Goal: Task Accomplishment & Management: Manage account settings

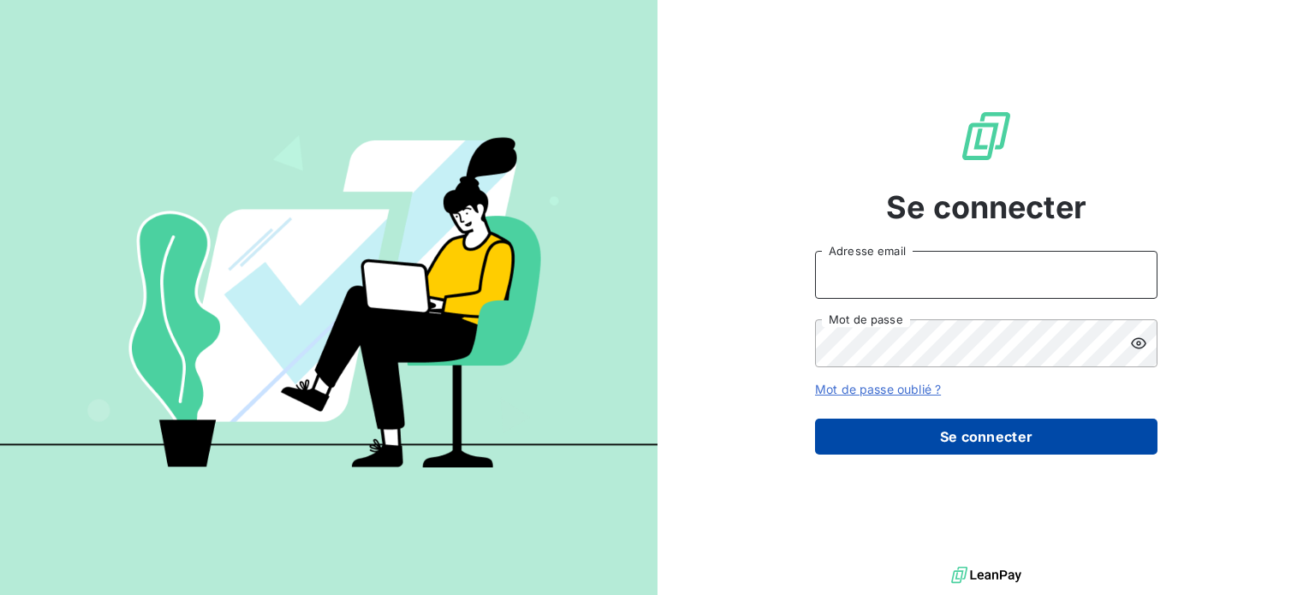
type input "[PERSON_NAME][EMAIL_ADDRESS][DOMAIN_NAME]"
click at [982, 444] on button "Se connecter" at bounding box center [986, 437] width 343 height 36
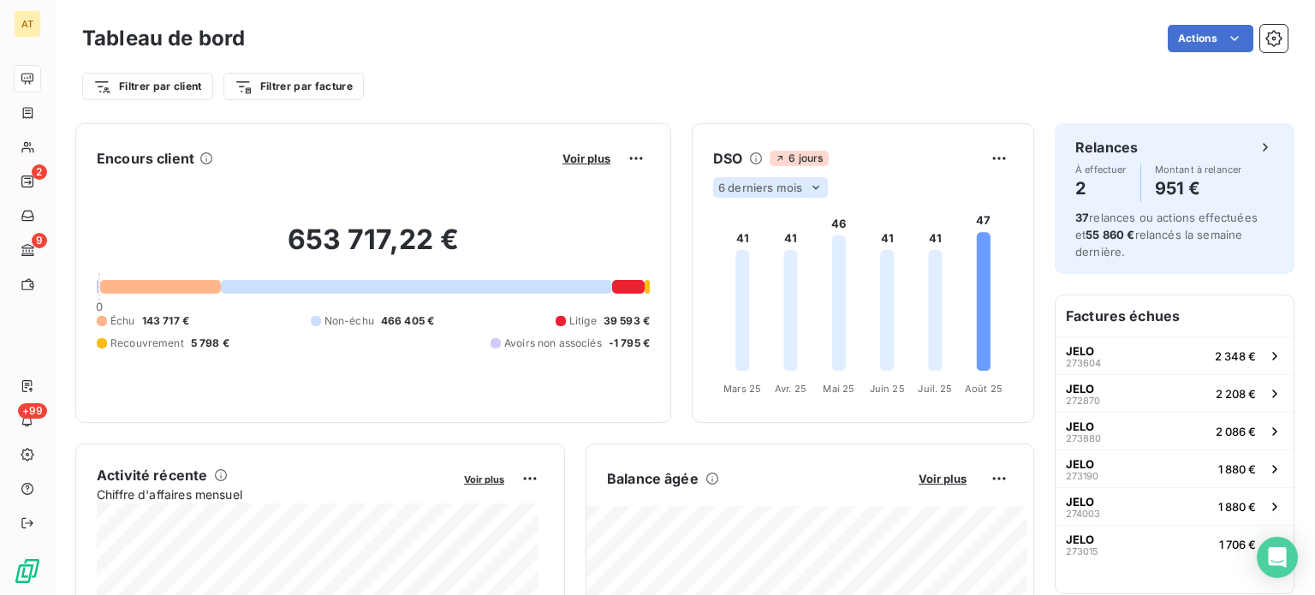
click at [809, 189] on icon at bounding box center [816, 188] width 14 height 14
click at [788, 241] on li "12" at bounding box center [773, 254] width 113 height 31
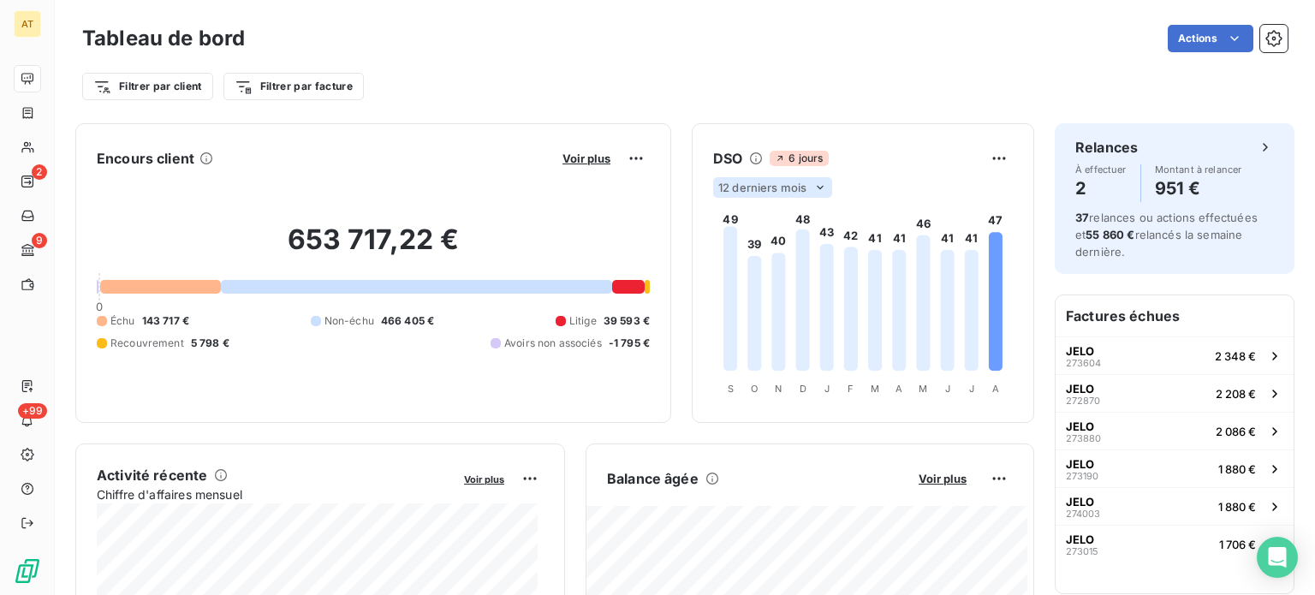
click at [789, 194] on span "12 derniers mois" at bounding box center [762, 188] width 88 height 14
click at [787, 212] on li "6" at bounding box center [773, 220] width 113 height 31
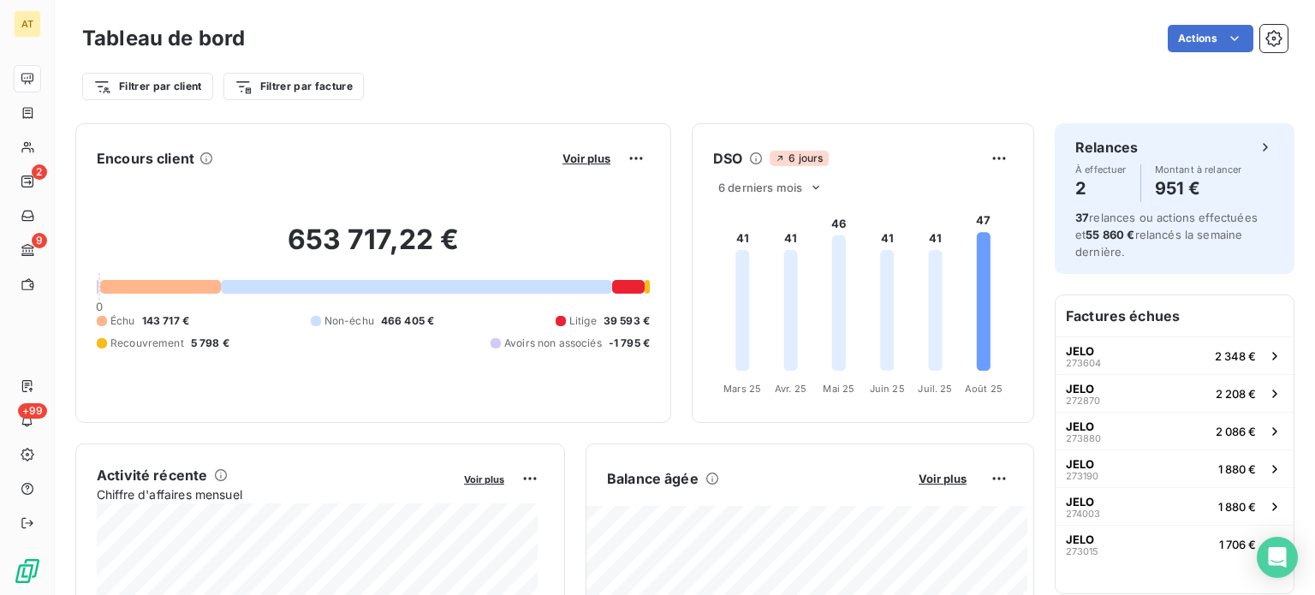
click at [179, 296] on div "653 717,22 € 0 Échu 143 717 € Non-échu 466 405 € Litige 39 593 € Recouvrement 5…" at bounding box center [373, 286] width 553 height 229
click at [188, 292] on div at bounding box center [160, 287] width 121 height 14
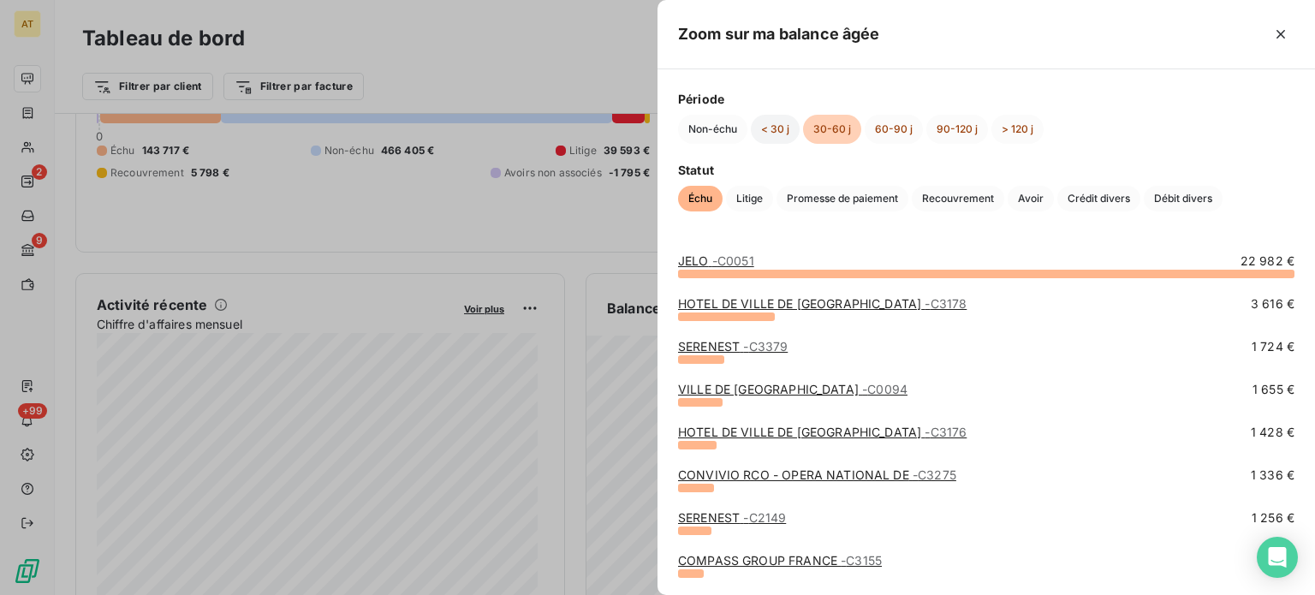
click at [778, 133] on button "< 30 j" at bounding box center [775, 129] width 49 height 29
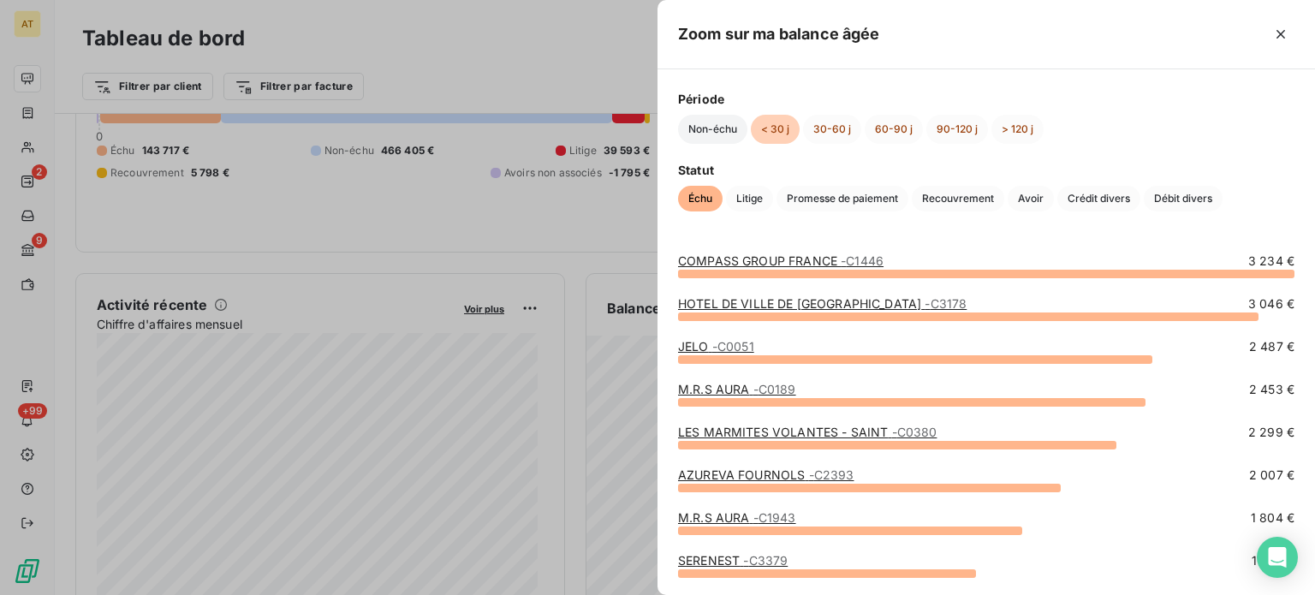
click at [702, 128] on button "Non-échu" at bounding box center [712, 129] width 69 height 29
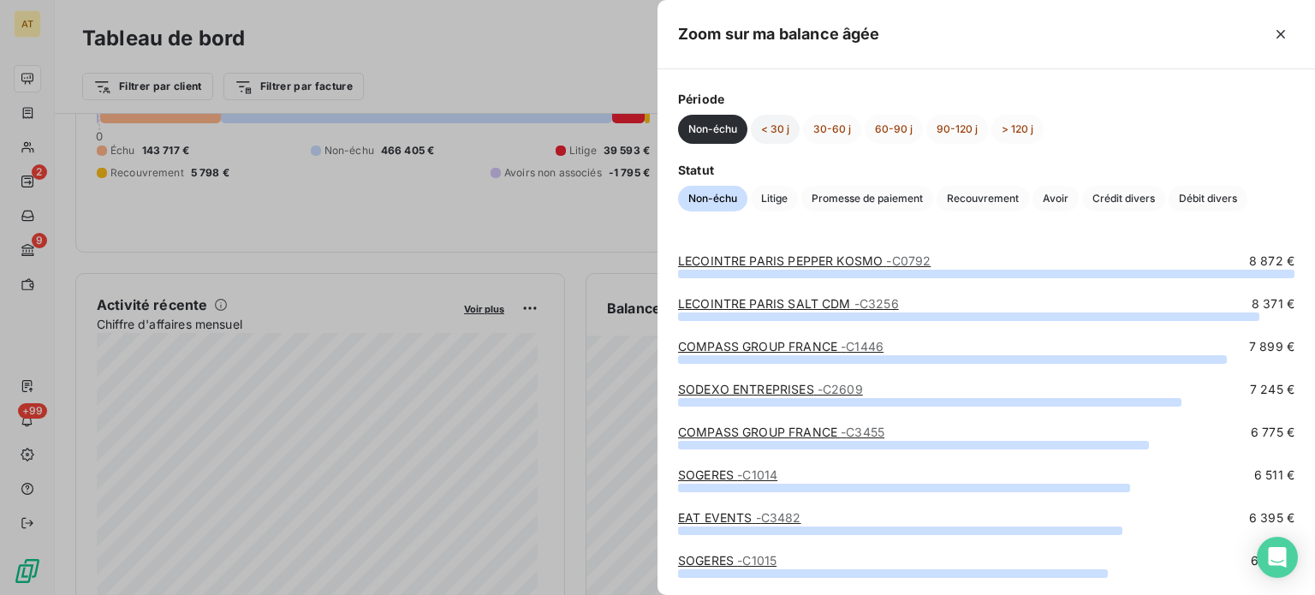
click at [778, 133] on button "< 30 j" at bounding box center [775, 129] width 49 height 29
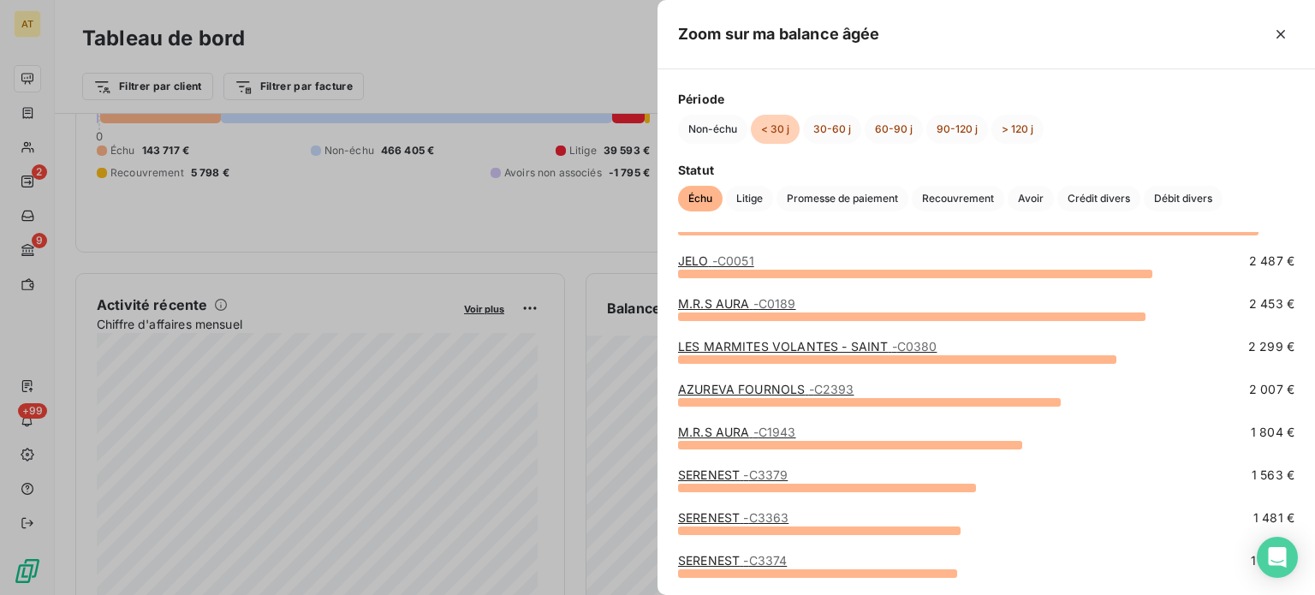
scroll to position [171, 0]
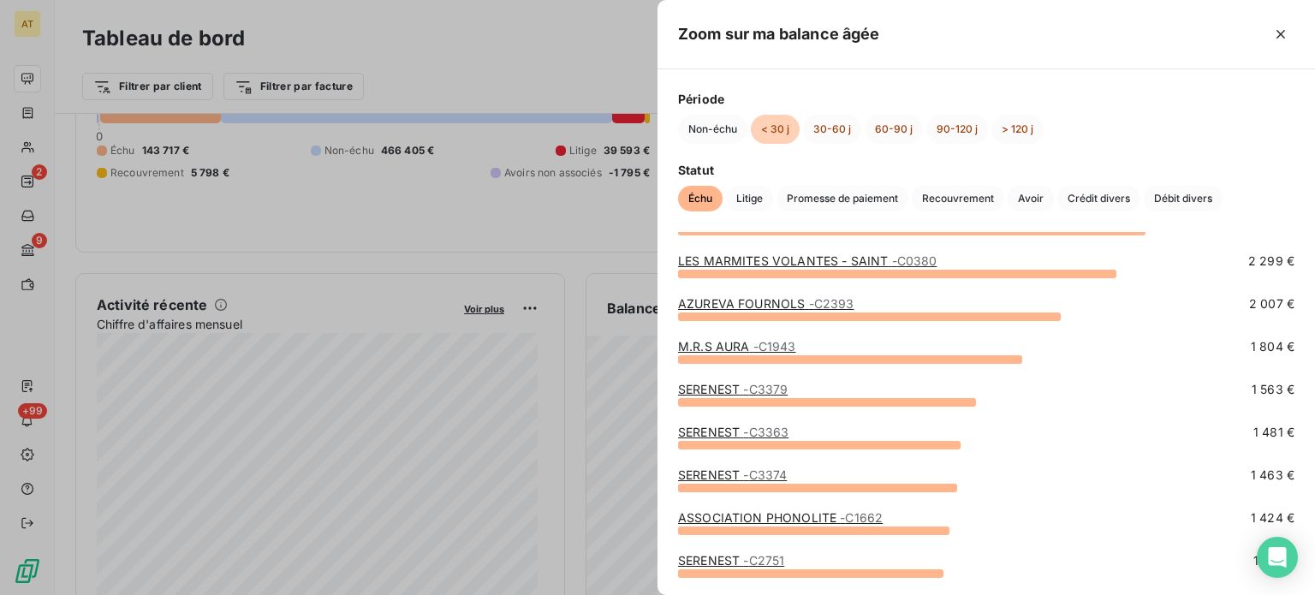
click at [18, 206] on div at bounding box center [657, 297] width 1315 height 595
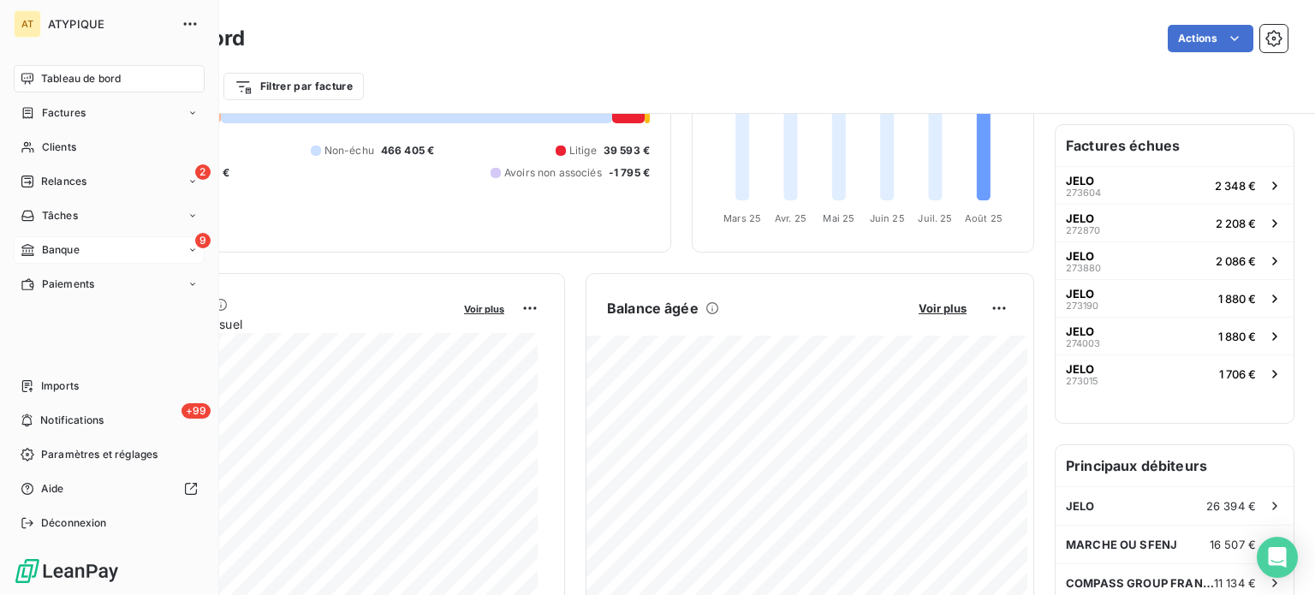
click at [48, 256] on span "Banque" at bounding box center [61, 249] width 38 height 15
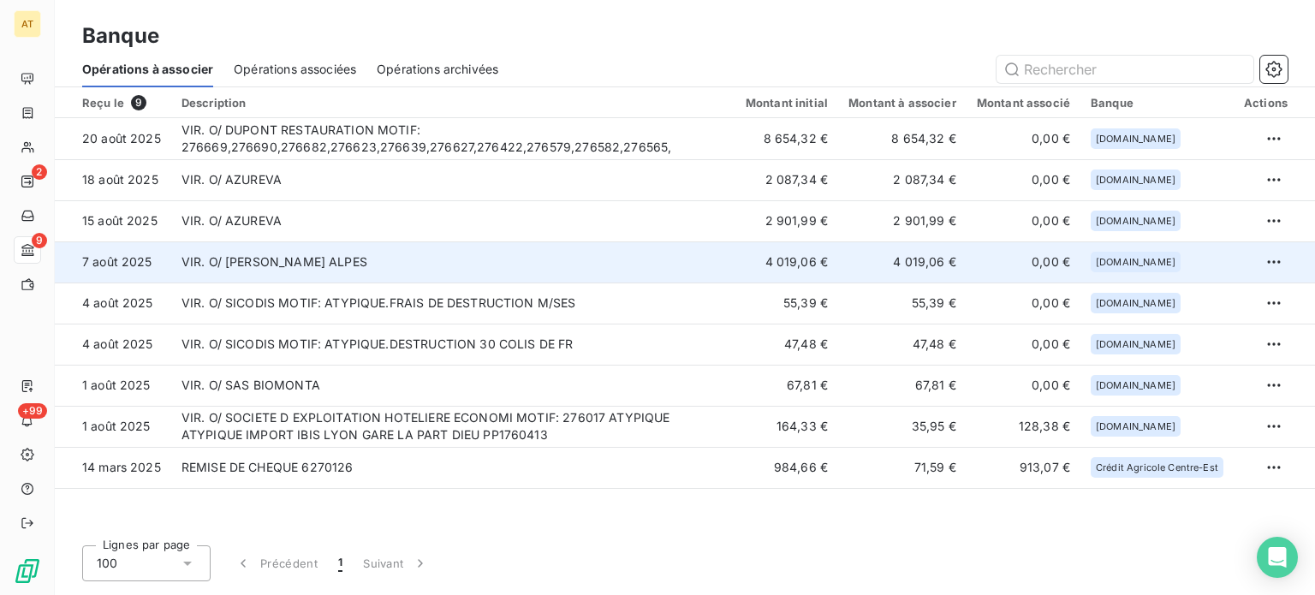
click at [280, 262] on td "VIR. O/ [PERSON_NAME] ALPES" at bounding box center [453, 261] width 564 height 41
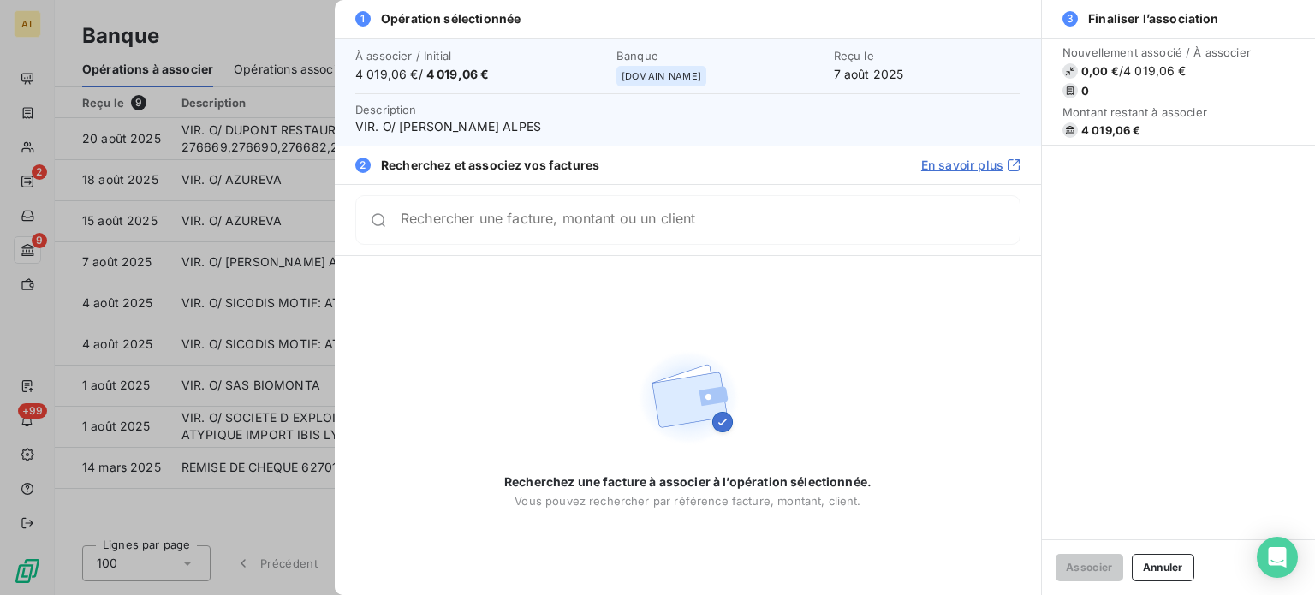
click at [257, 87] on div at bounding box center [657, 297] width 1315 height 595
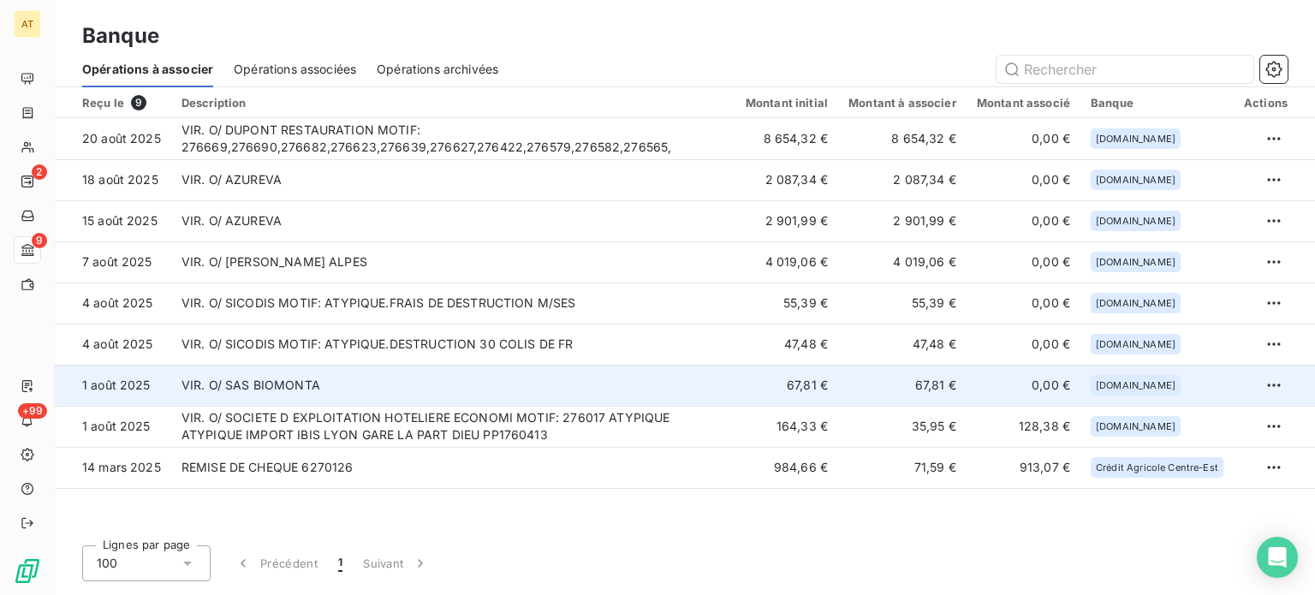
click at [243, 388] on td "VIR. O/ SAS BIOMONTA" at bounding box center [453, 385] width 564 height 41
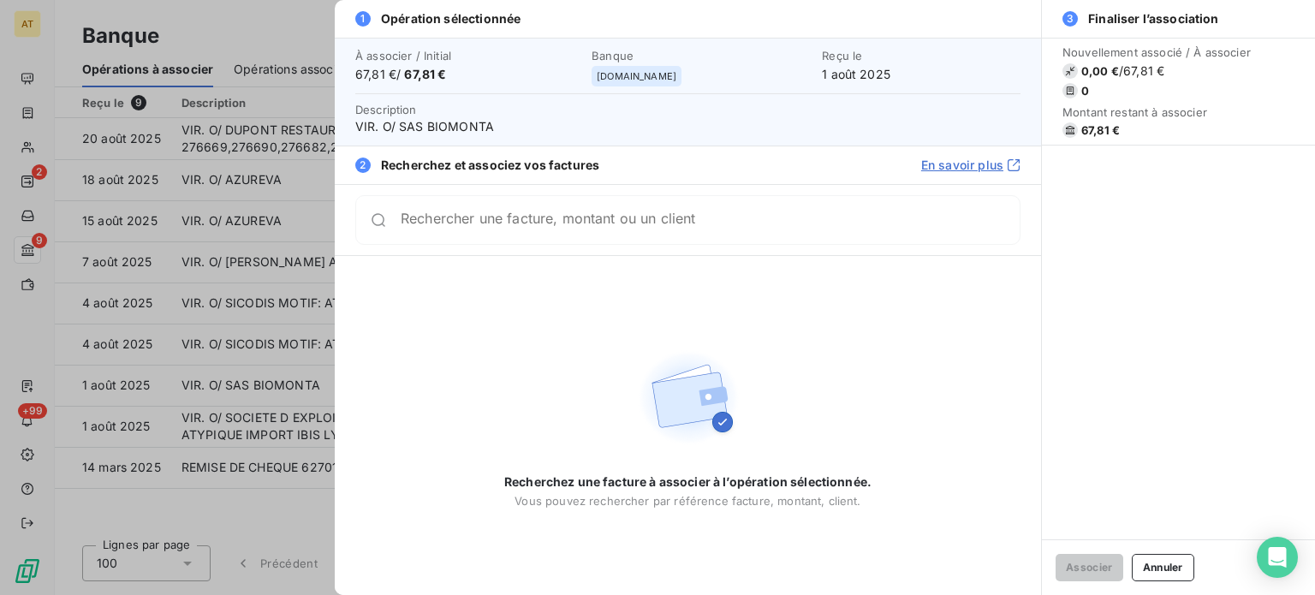
click at [305, 55] on div at bounding box center [657, 297] width 1315 height 595
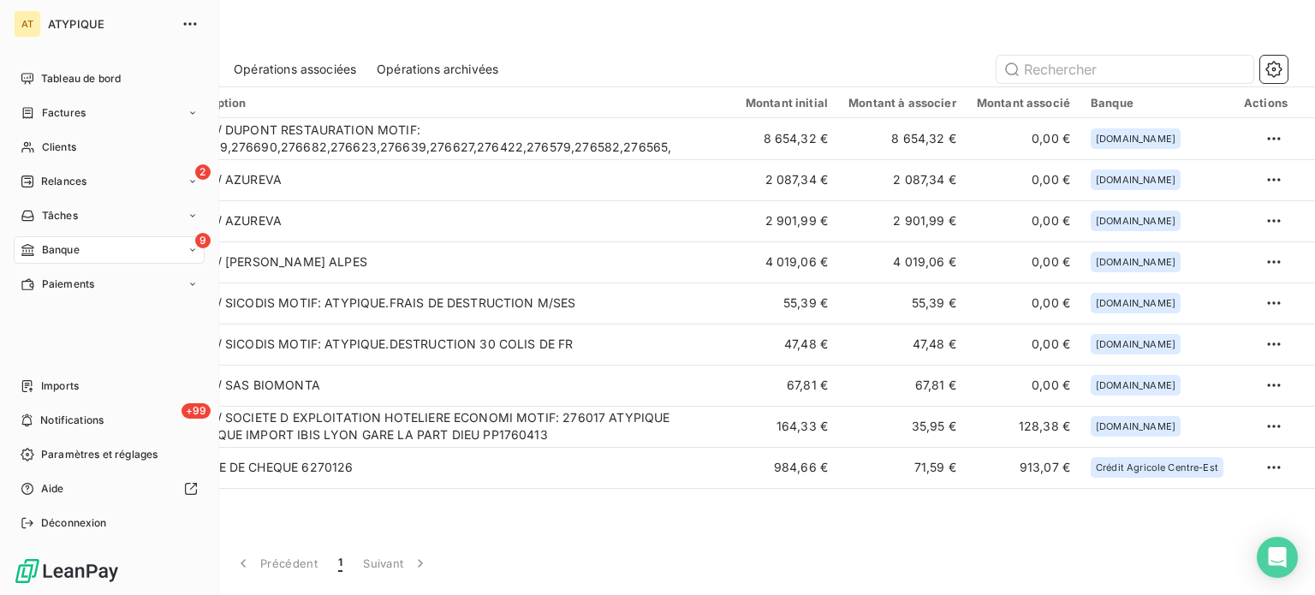
click at [104, 248] on div "9 Banque" at bounding box center [109, 249] width 191 height 27
click at [134, 180] on div "2 Relances" at bounding box center [109, 181] width 191 height 27
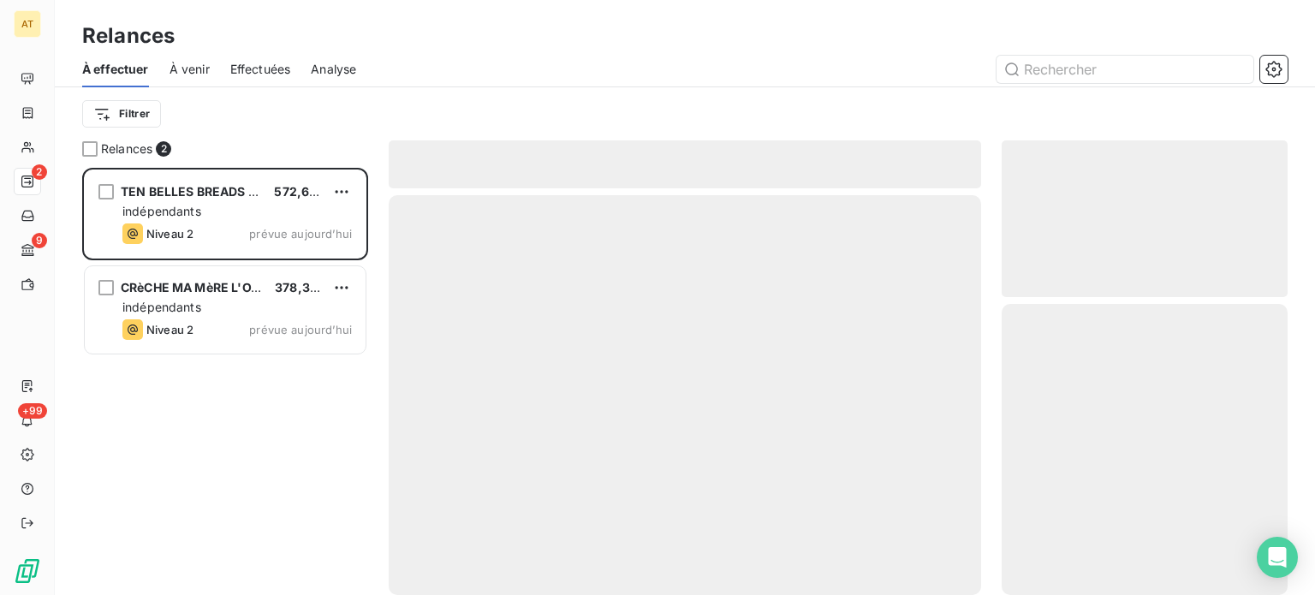
scroll to position [414, 272]
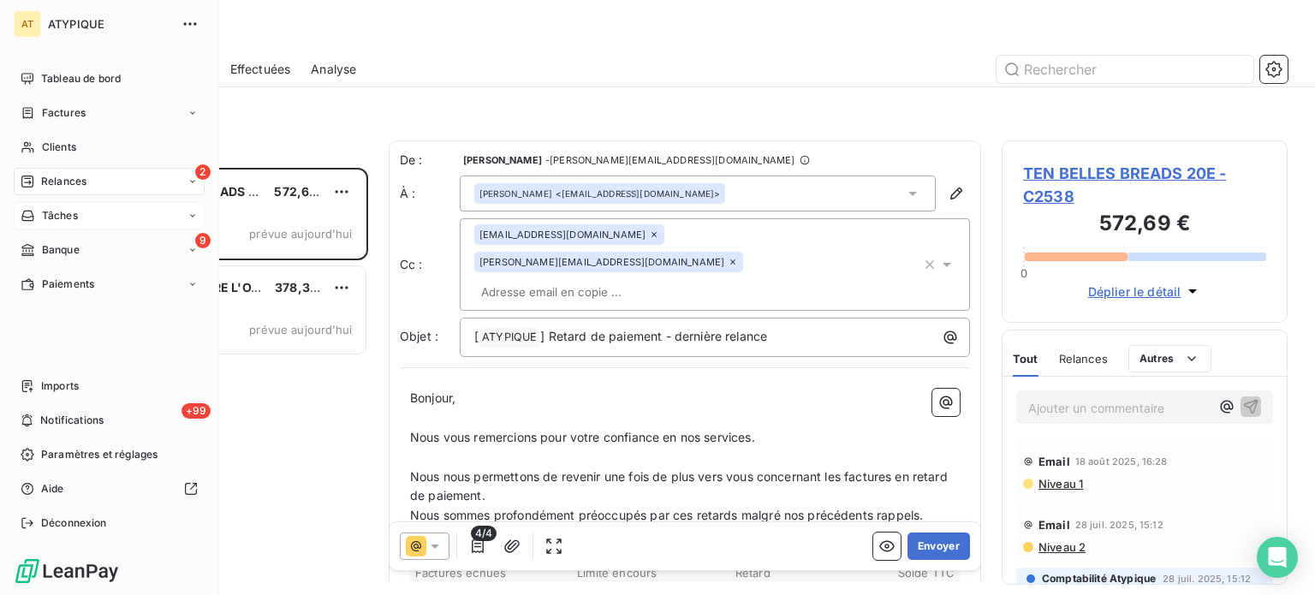
click at [89, 213] on div "Tâches" at bounding box center [109, 215] width 191 height 27
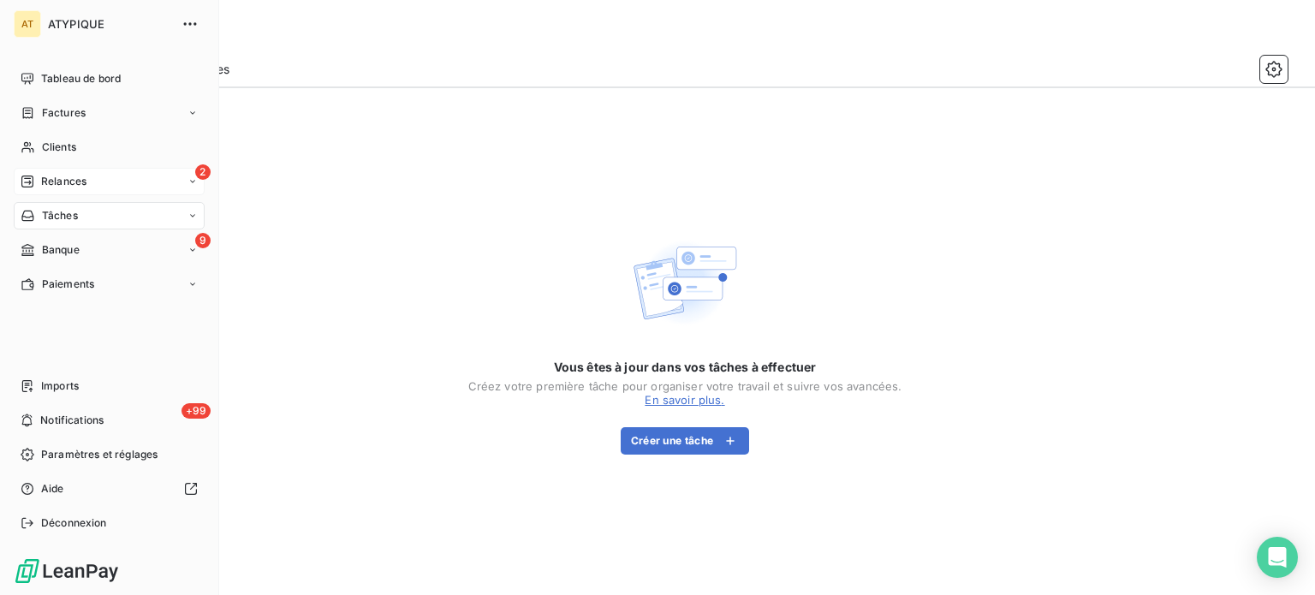
click at [41, 188] on span "Relances" at bounding box center [63, 181] width 45 height 15
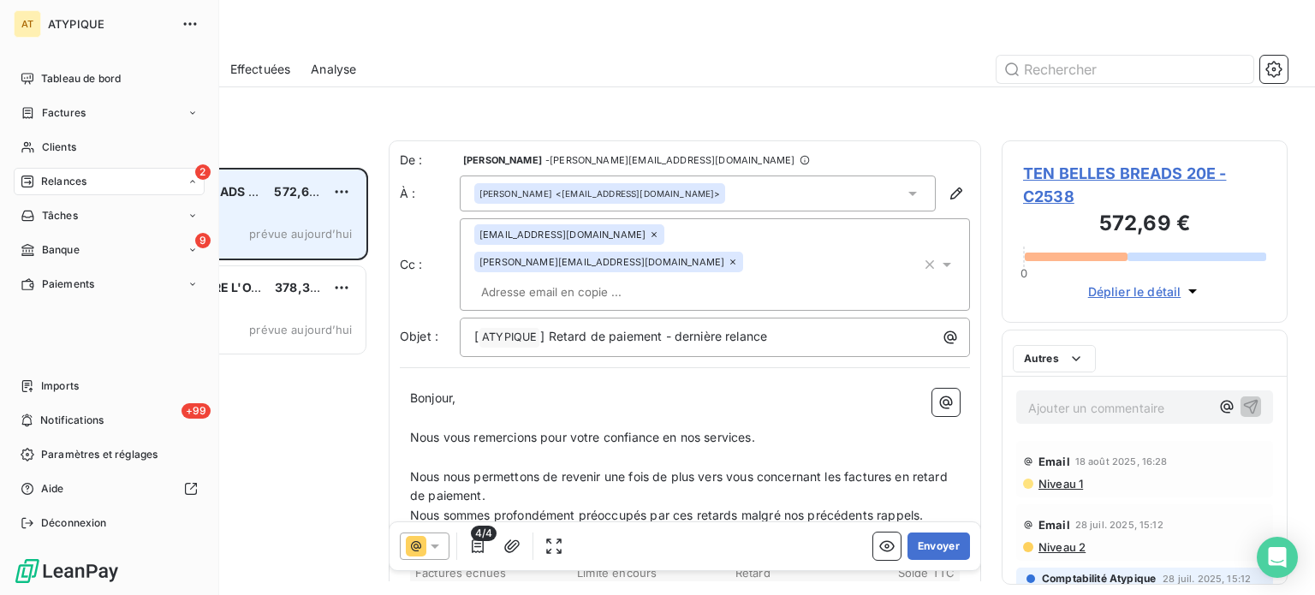
scroll to position [414, 272]
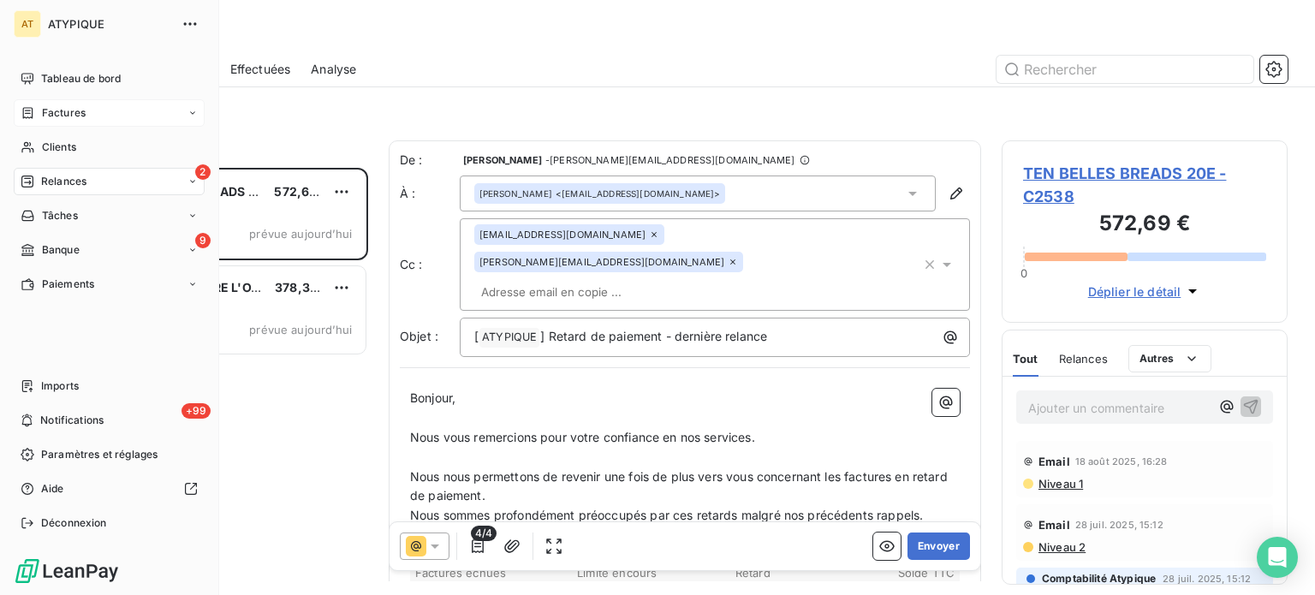
click at [93, 110] on div "Factures" at bounding box center [109, 112] width 191 height 27
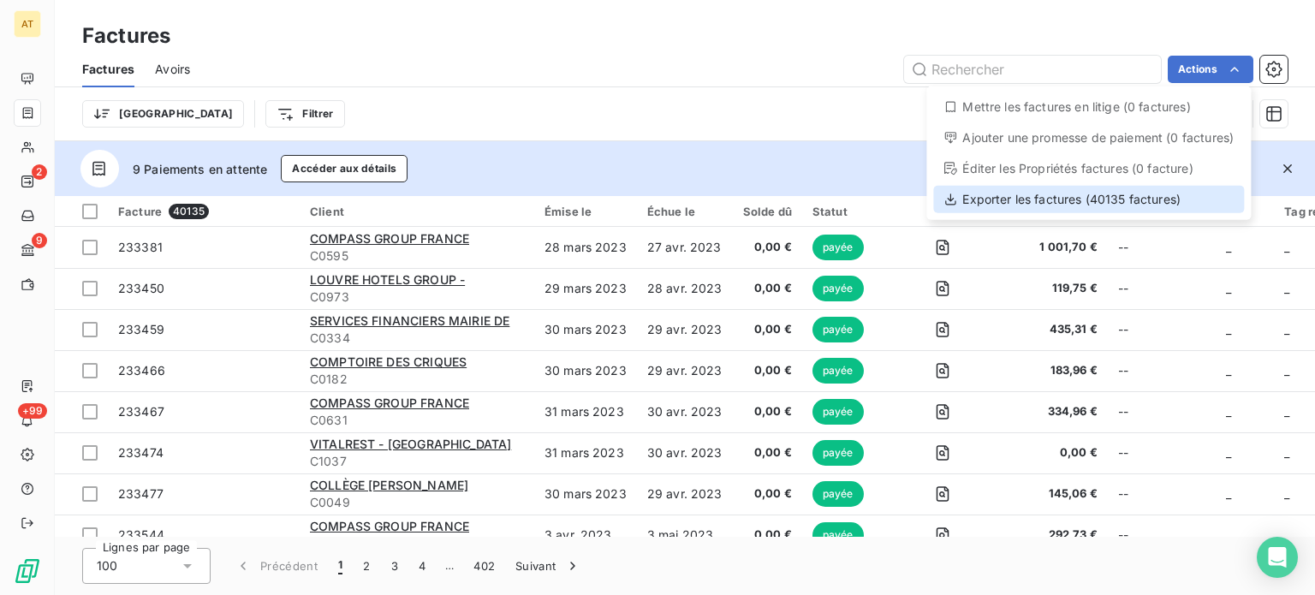
click at [1042, 194] on div "Exporter les factures (40135 factures)" at bounding box center [1088, 199] width 311 height 27
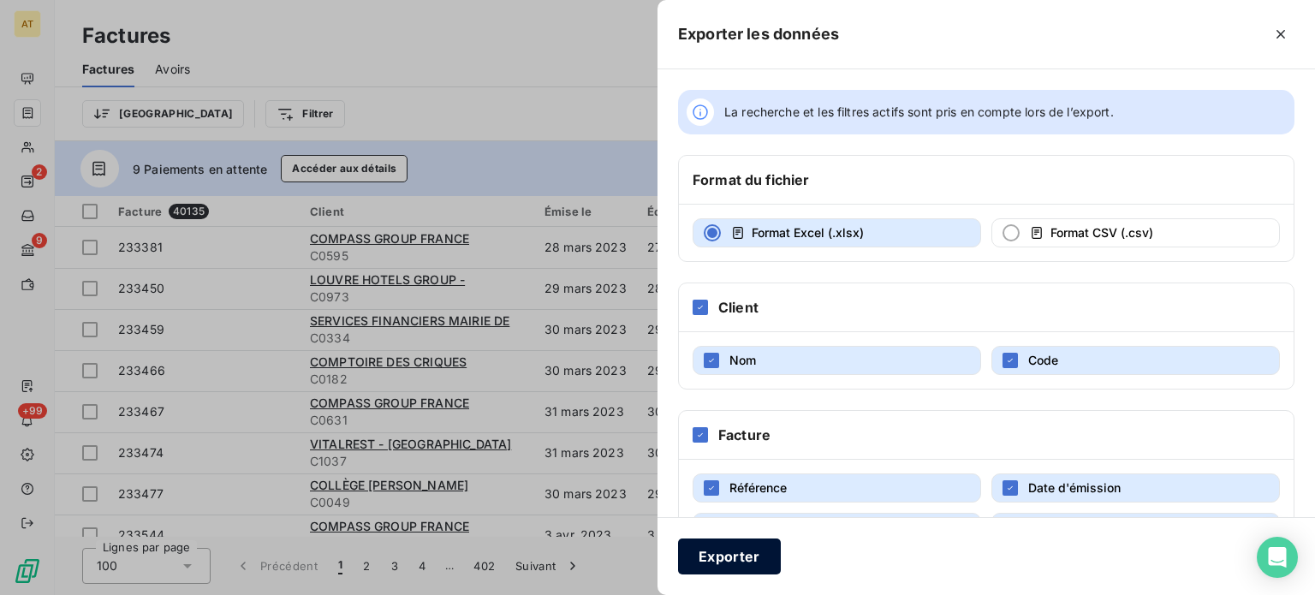
click at [712, 555] on button "Exporter" at bounding box center [729, 557] width 103 height 36
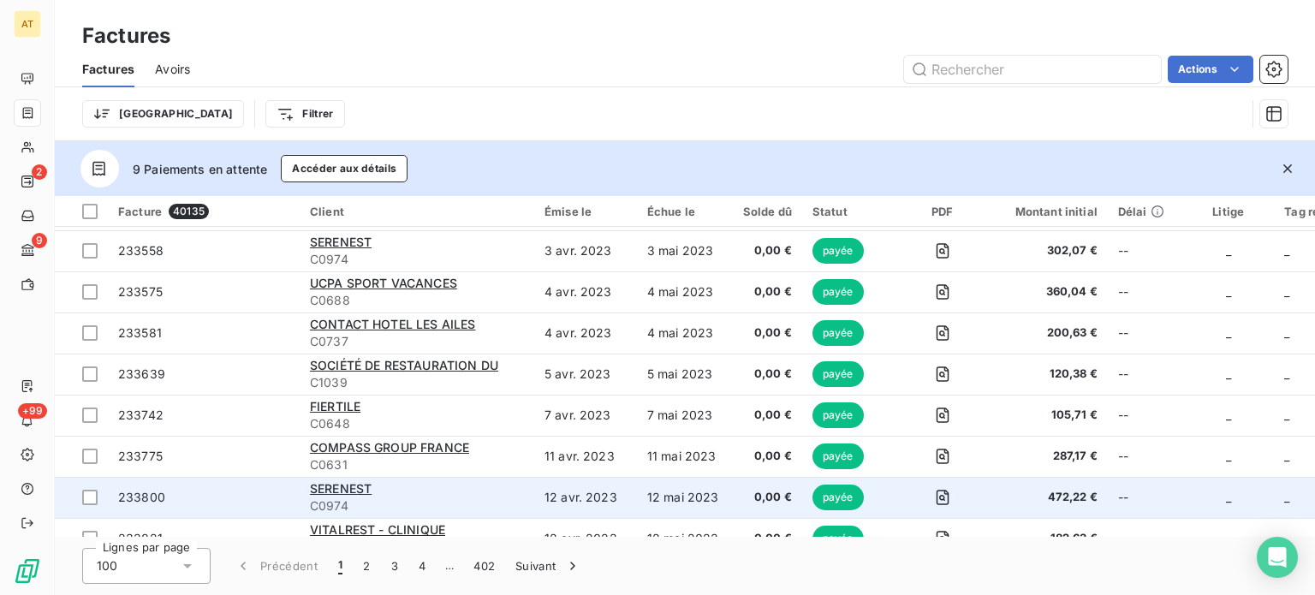
scroll to position [343, 0]
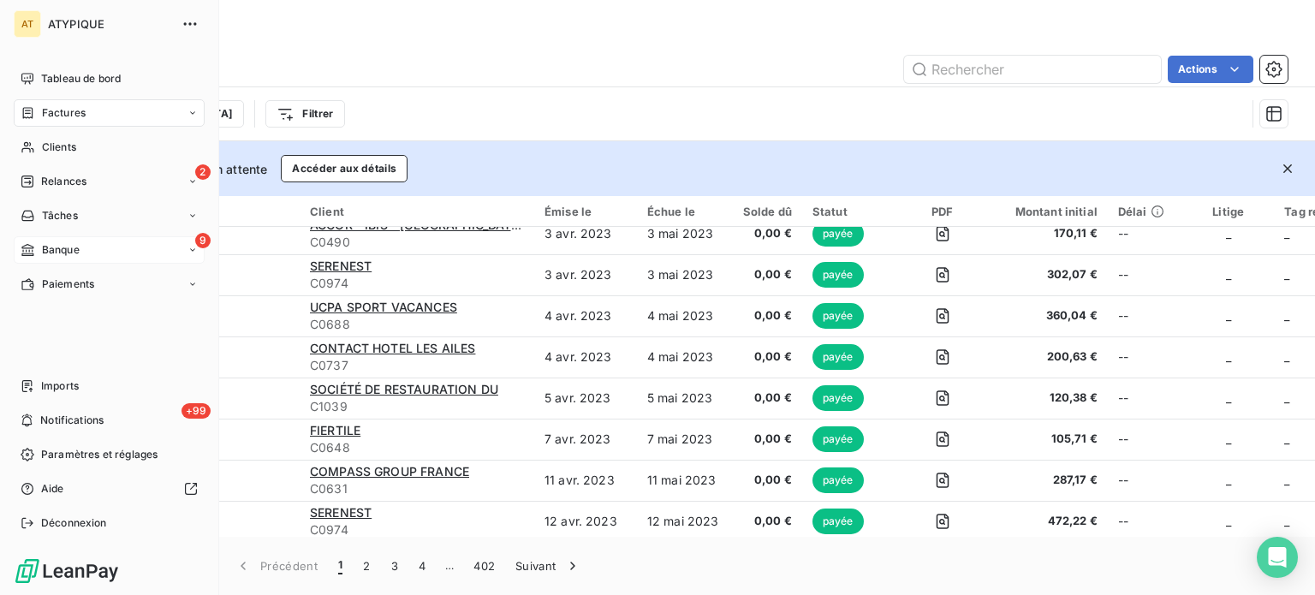
click at [106, 252] on div "9 Banque" at bounding box center [109, 249] width 191 height 27
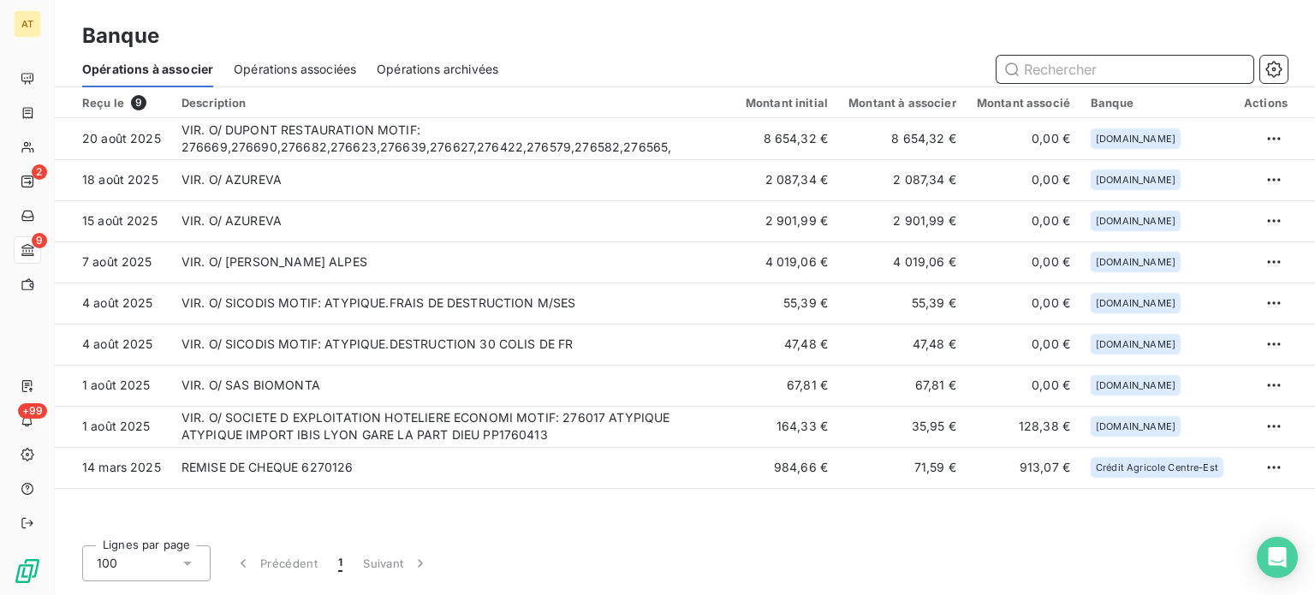
click at [307, 65] on span "Opérations associées" at bounding box center [295, 69] width 122 height 17
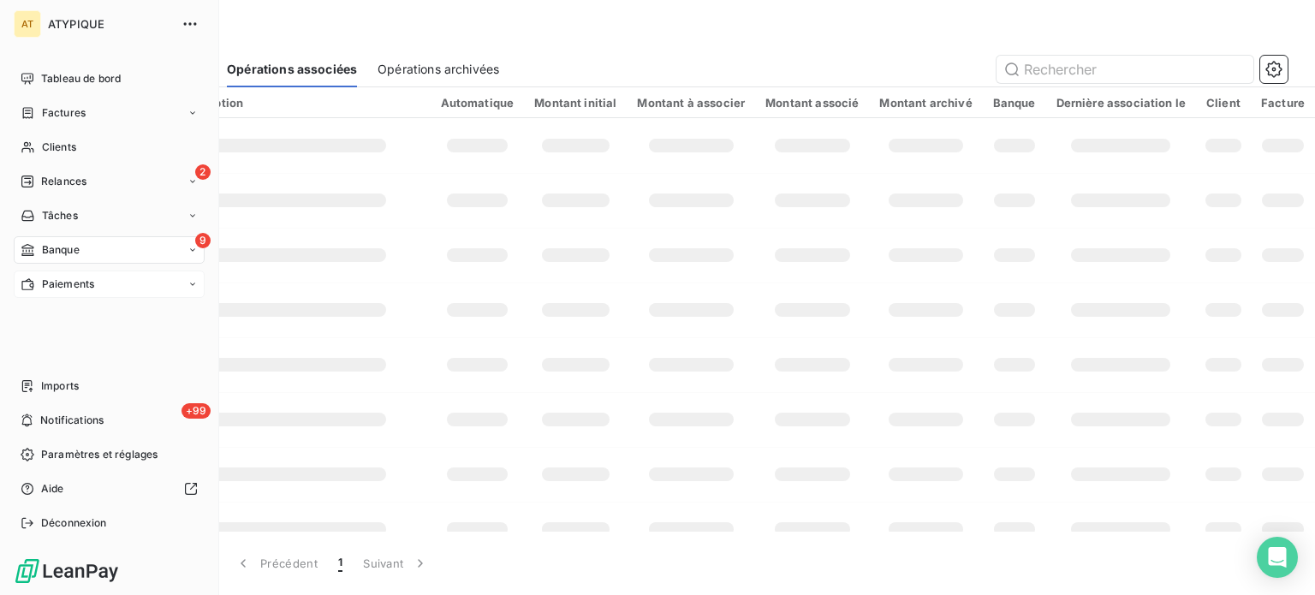
click at [91, 286] on span "Paiements" at bounding box center [68, 284] width 52 height 15
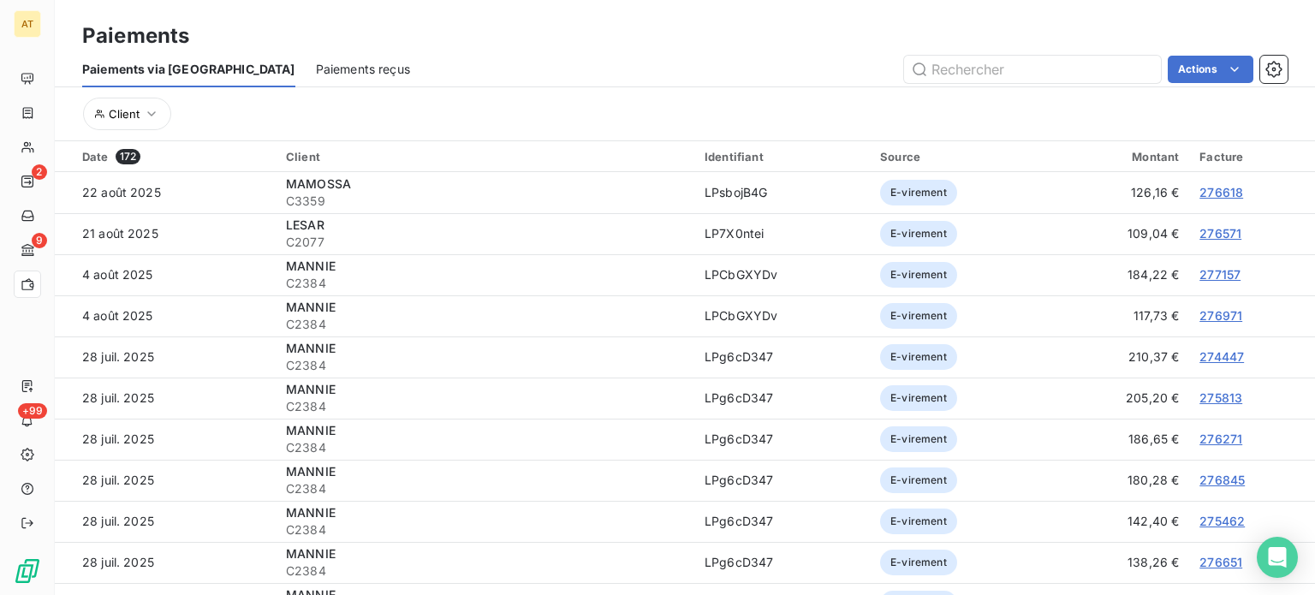
click at [316, 68] on span "Paiements reçus" at bounding box center [363, 69] width 94 height 17
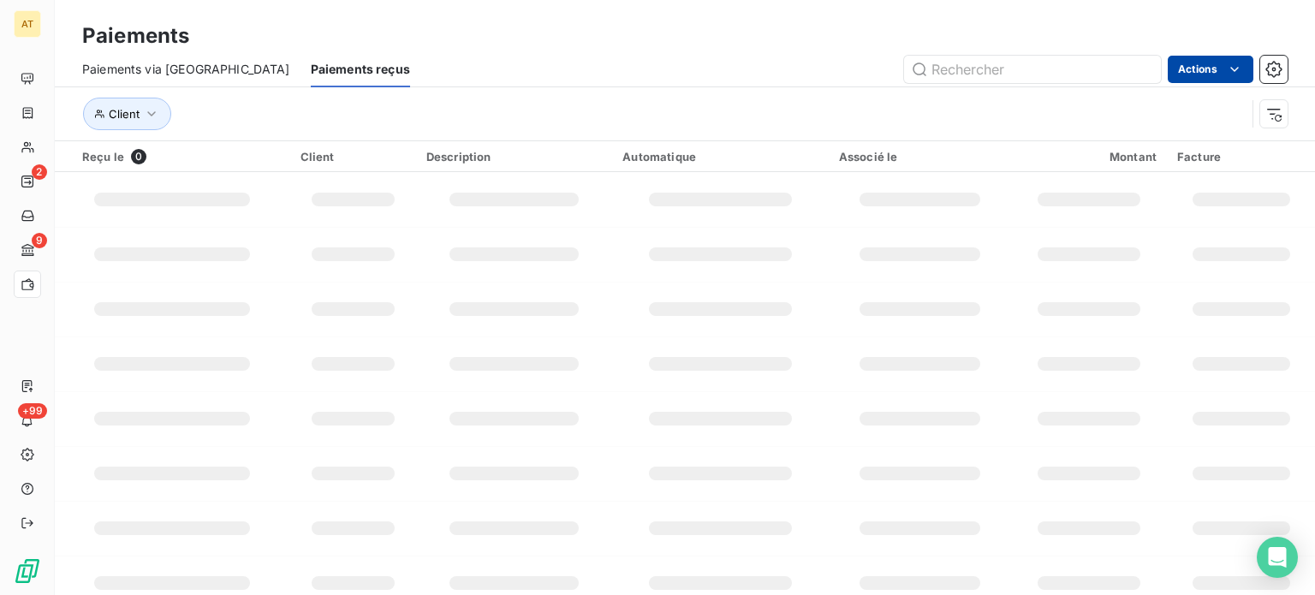
click at [1216, 68] on html "AT 2 9 +99 Paiements Paiements via le Portail Paiements reçus Actions Client Re…" at bounding box center [657, 297] width 1315 height 595
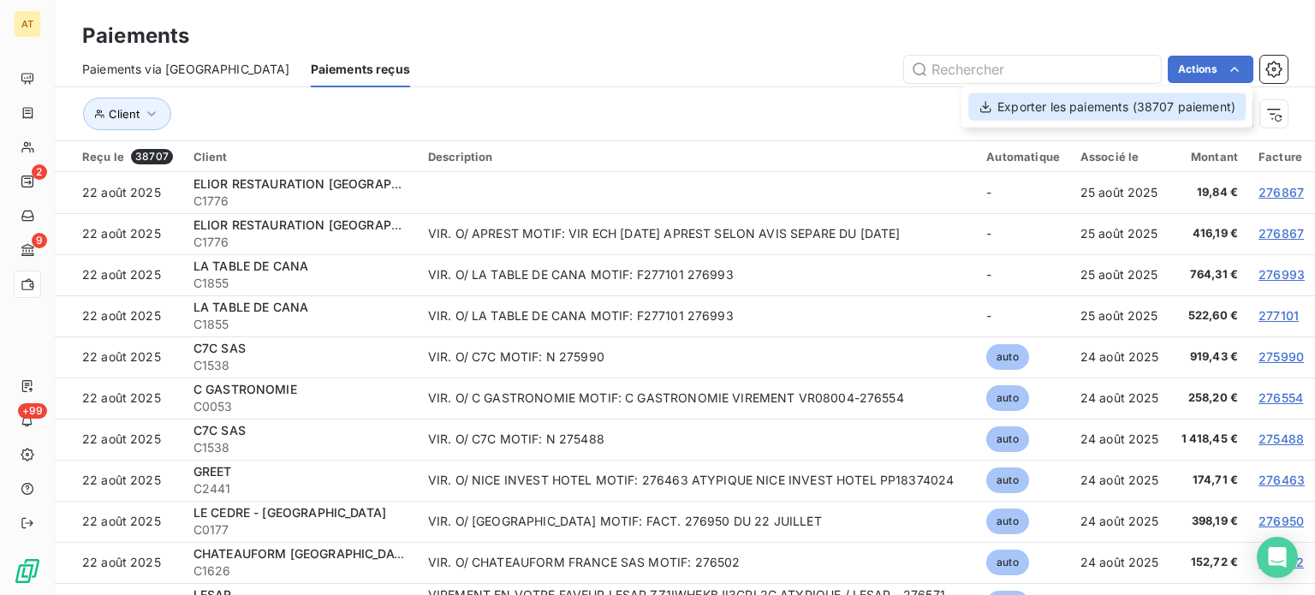
click at [1121, 119] on div "Exporter les paiements (38707 paiement)" at bounding box center [1106, 106] width 277 height 27
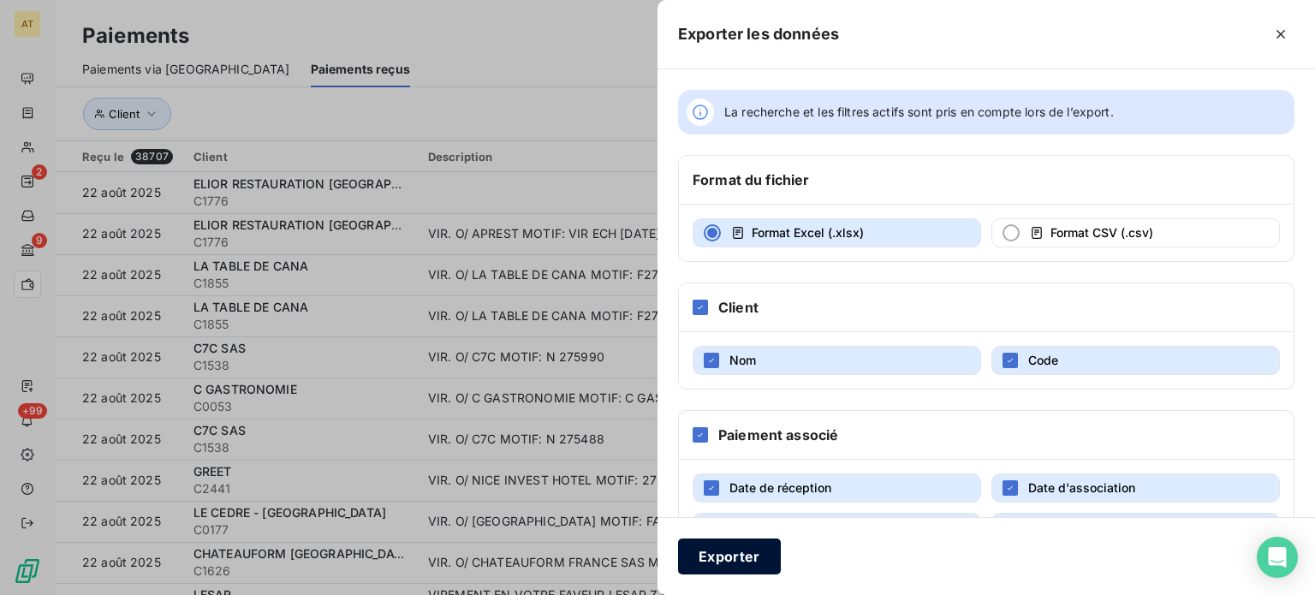
click at [736, 563] on button "Exporter" at bounding box center [729, 557] width 103 height 36
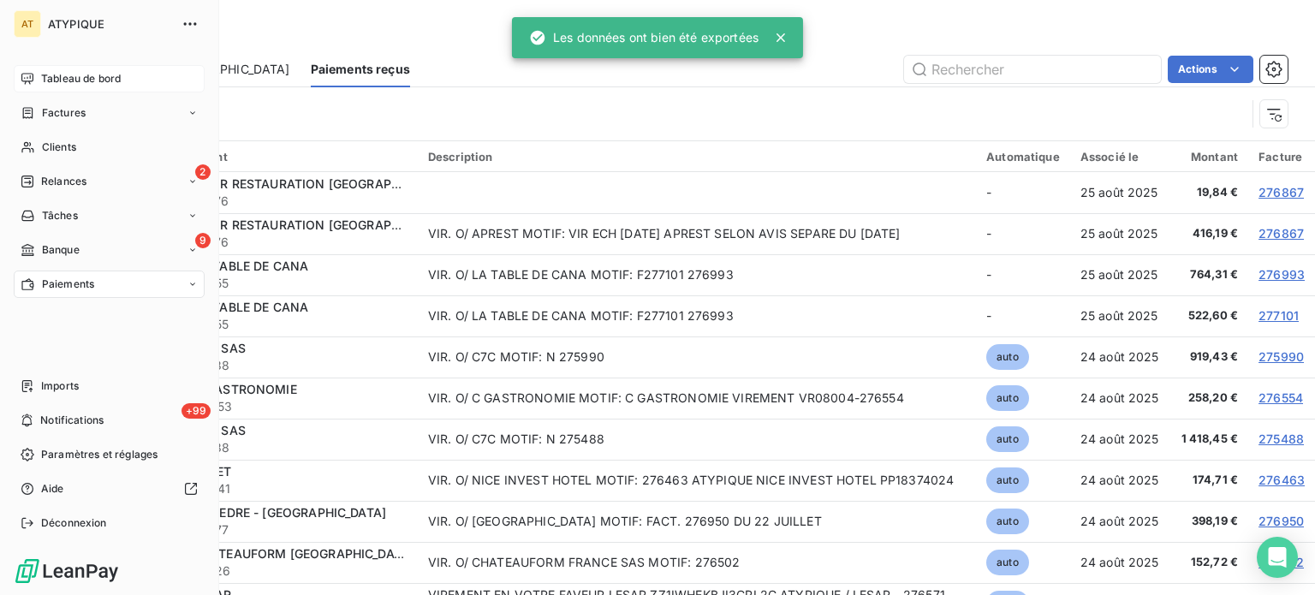
click at [62, 81] on span "Tableau de bord" at bounding box center [81, 78] width 80 height 15
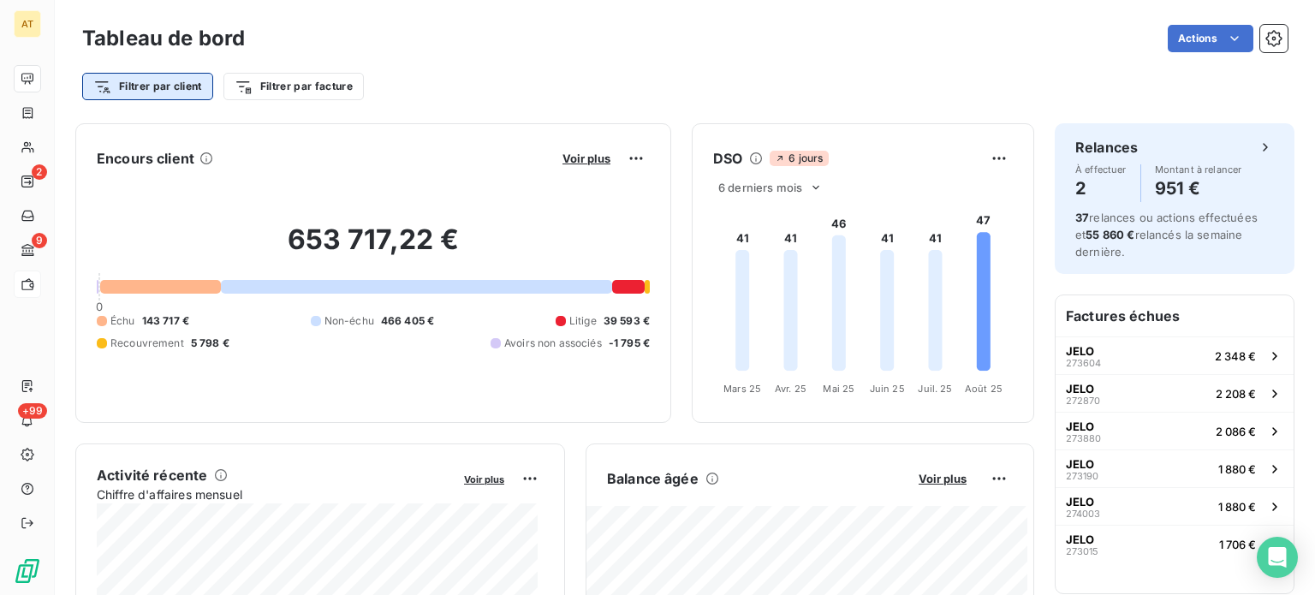
click at [133, 90] on html "AT 2 9 +99 Tableau de bord Actions Filtrer par client Filtrer par facture Encou…" at bounding box center [657, 297] width 1315 height 595
type input "serenest"
click at [159, 134] on input "serenest" at bounding box center [207, 134] width 217 height 36
click at [159, 135] on input "serenest" at bounding box center [207, 134] width 217 height 36
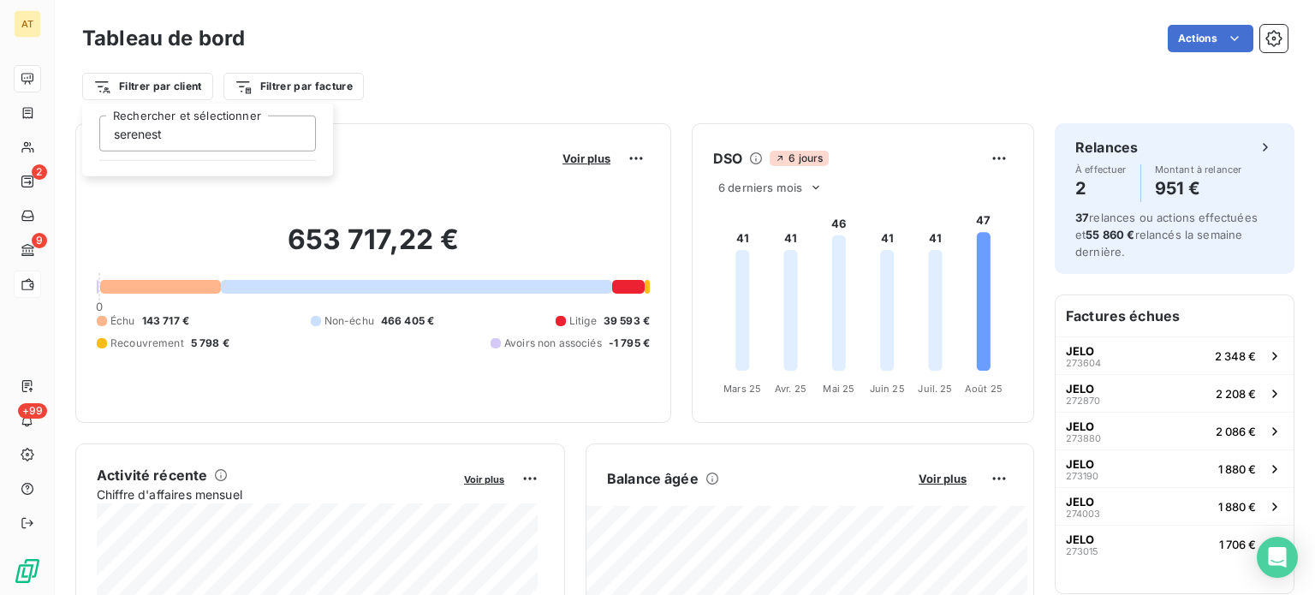
click at [151, 88] on html "AT 2 9 +99 Tableau de bord Actions Filtrer par client serenest Rechercher et sé…" at bounding box center [657, 297] width 1315 height 595
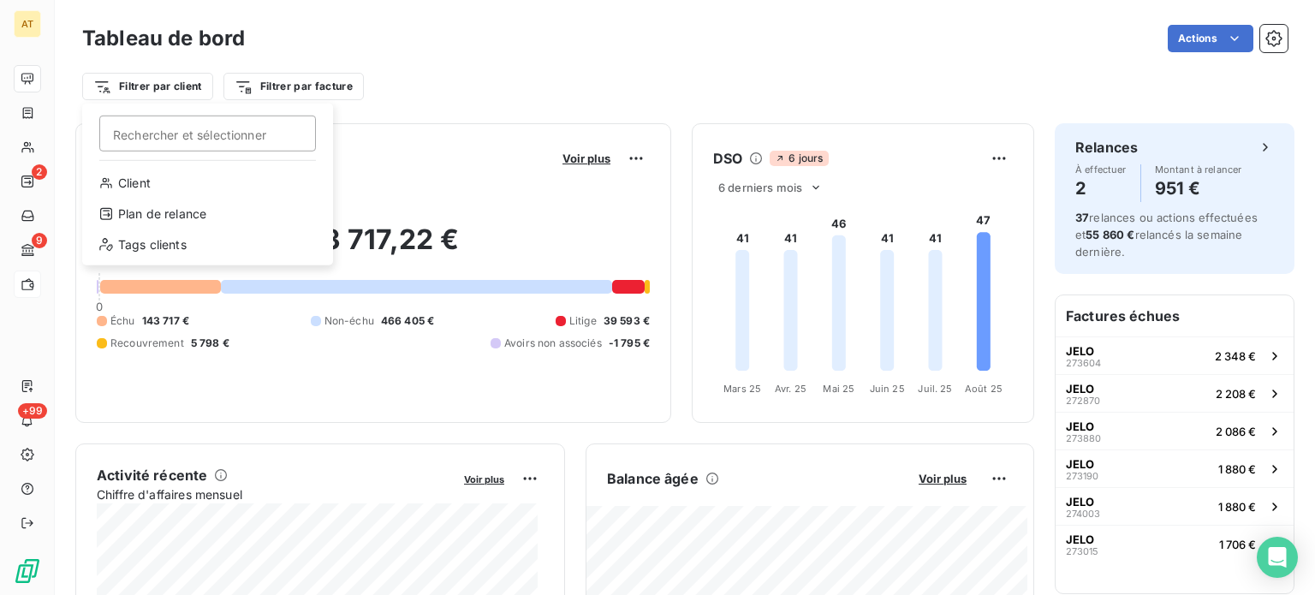
click at [151, 88] on html "AT 2 9 +99 Tableau de bord Actions Filtrer par client Rechercher et sélectionne…" at bounding box center [657, 297] width 1315 height 595
click at [163, 184] on div "Client" at bounding box center [207, 183] width 237 height 27
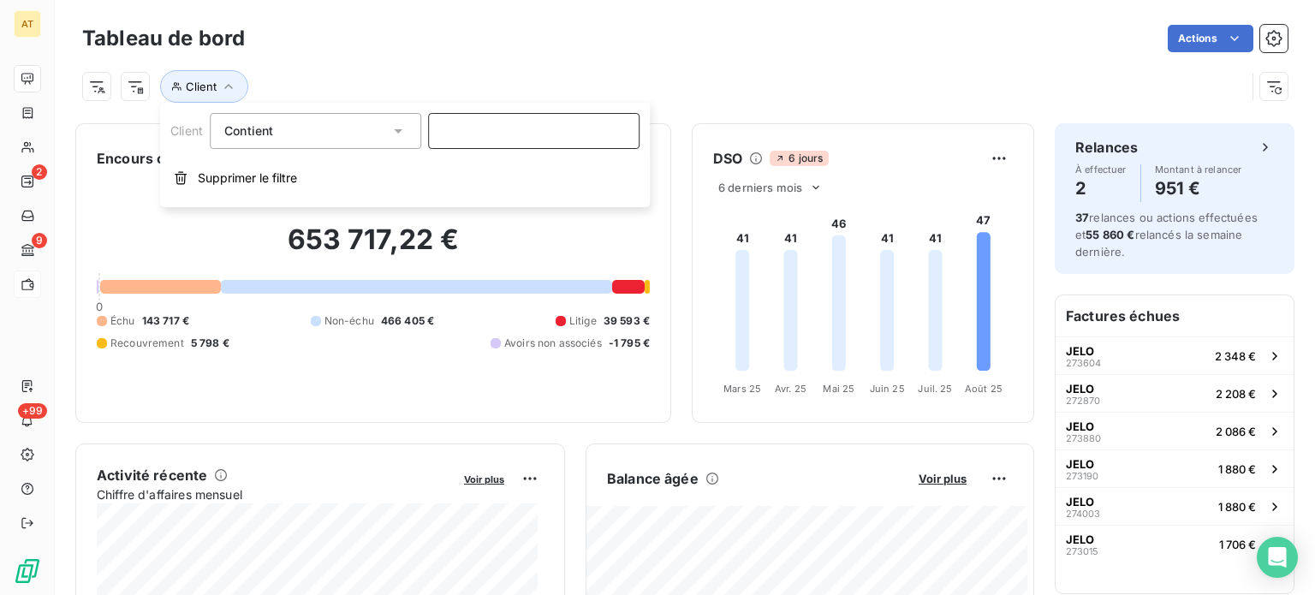
click at [445, 125] on input at bounding box center [534, 131] width 212 height 36
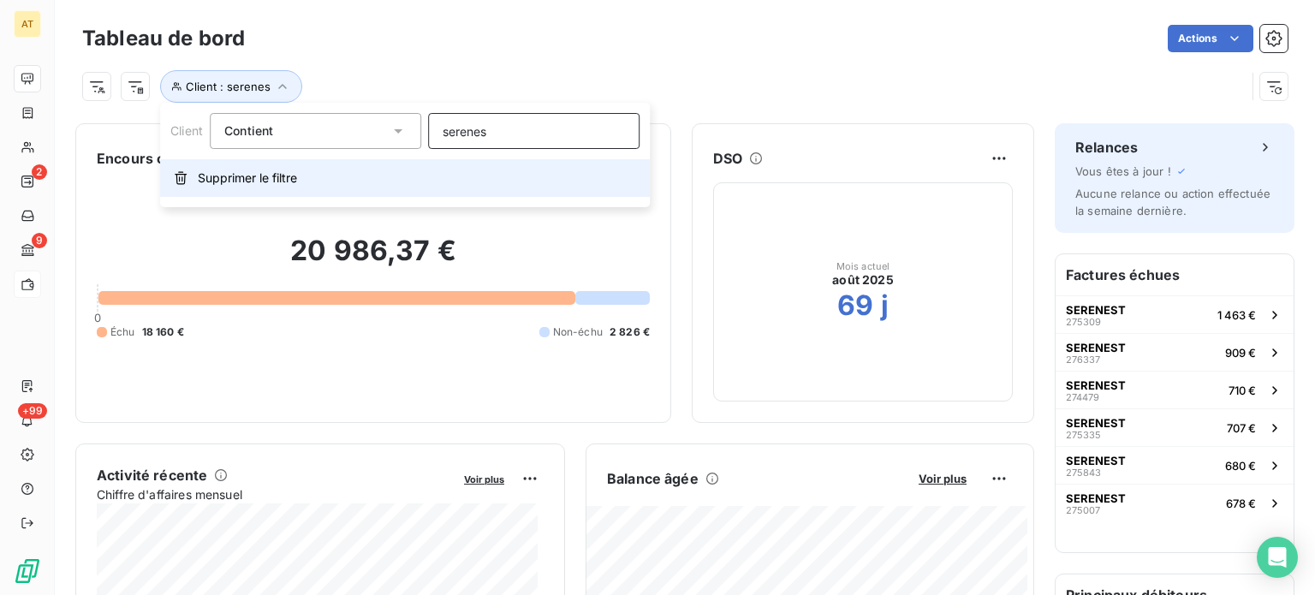
type input "serenest"
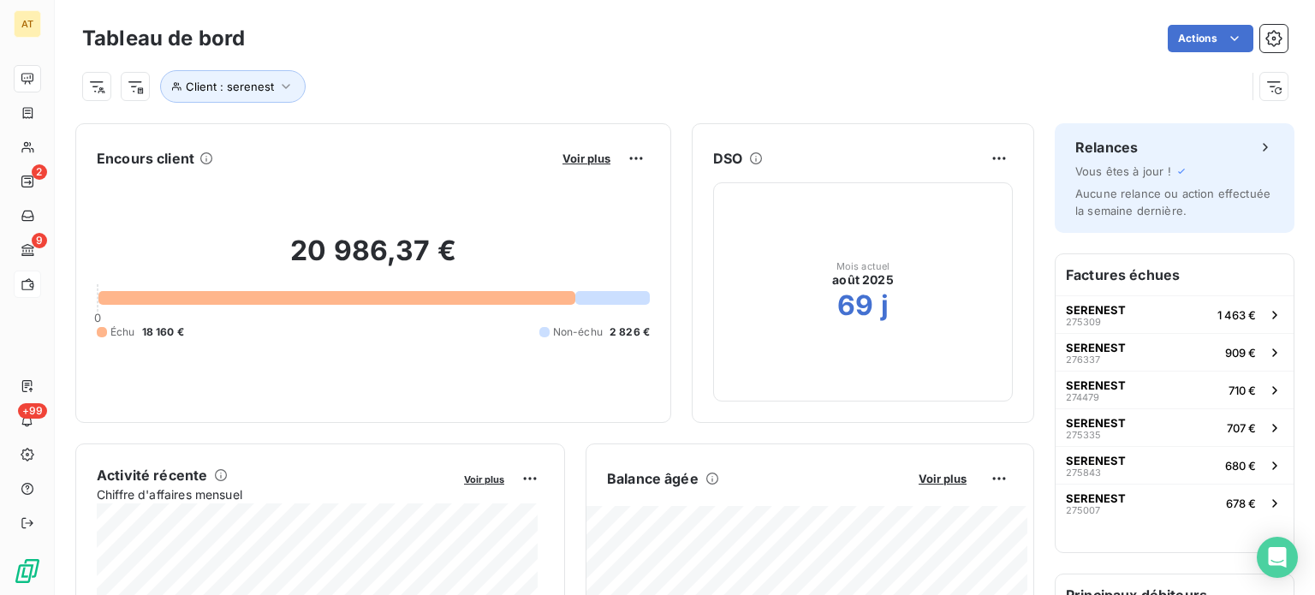
click at [521, 57] on div "Client : serenest" at bounding box center [685, 80] width 1206 height 46
click at [974, 152] on html "AT 2 9 +99 Tableau de bord Actions Client : serenest Encours client Voir plus 2…" at bounding box center [657, 297] width 1315 height 595
click at [855, 145] on html "AT 2 9 +99 Tableau de bord Actions Client : serenest Encours client Voir plus 2…" at bounding box center [657, 297] width 1315 height 595
click at [783, 309] on div "Mois actuel août 2025 69 j" at bounding box center [863, 291] width 300 height 219
click at [832, 301] on div "Mois actuel août 2025 69 j" at bounding box center [862, 292] width 61 height 62
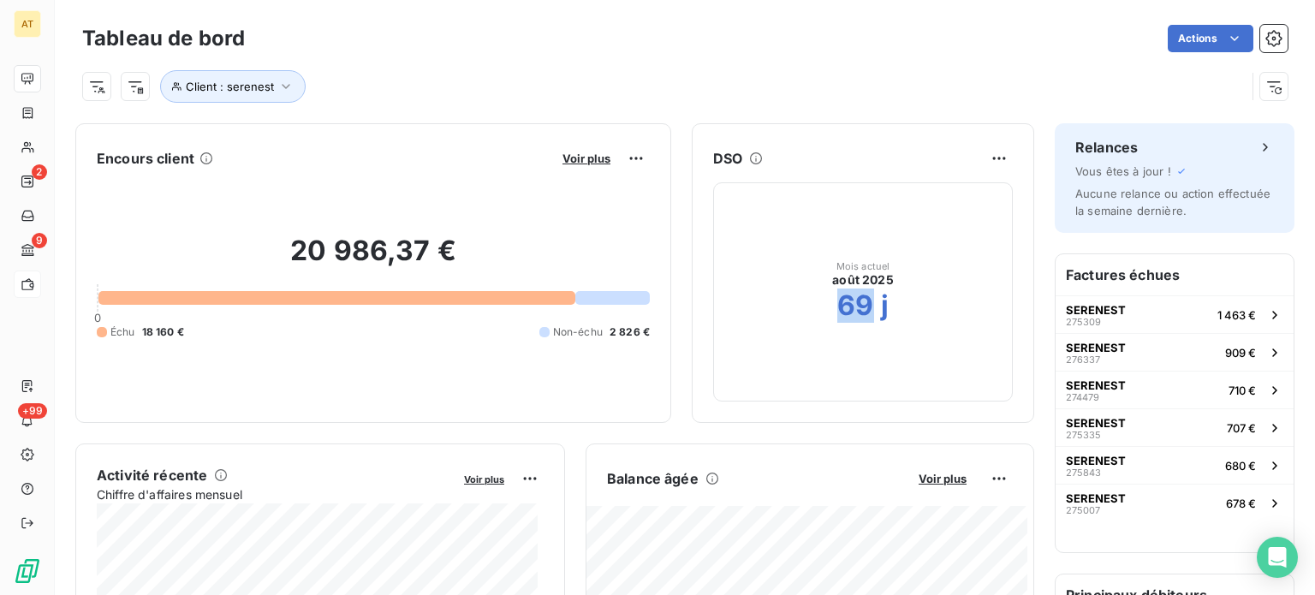
click at [832, 301] on div "Mois actuel août 2025 69 j" at bounding box center [862, 292] width 61 height 62
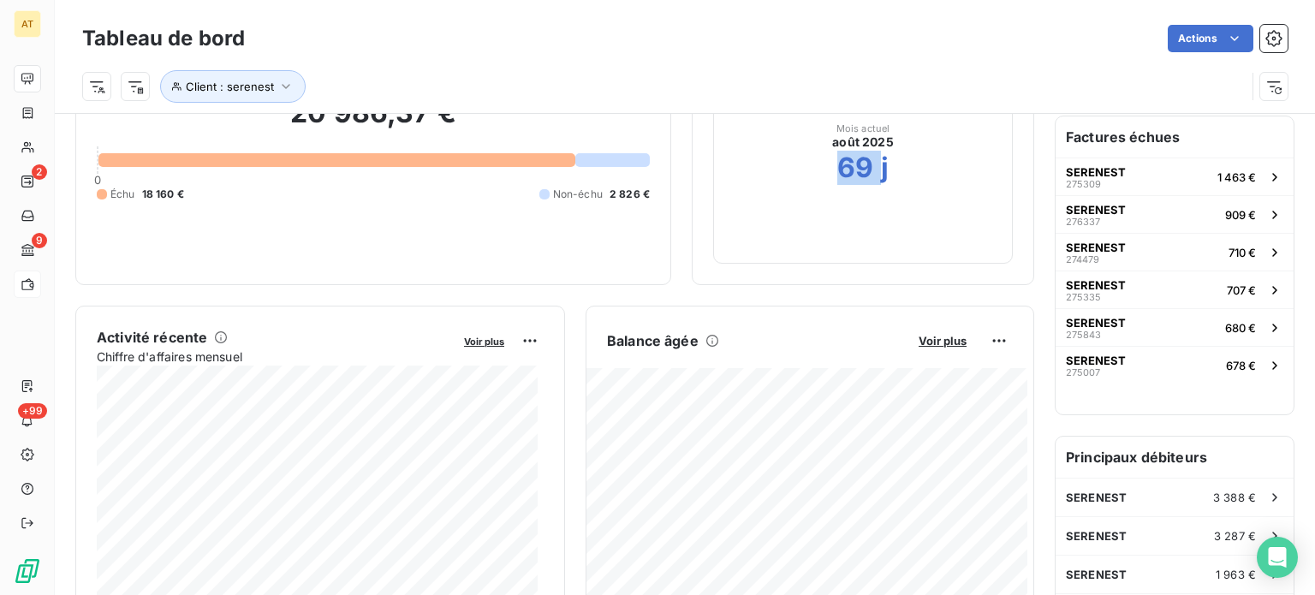
scroll to position [260, 0]
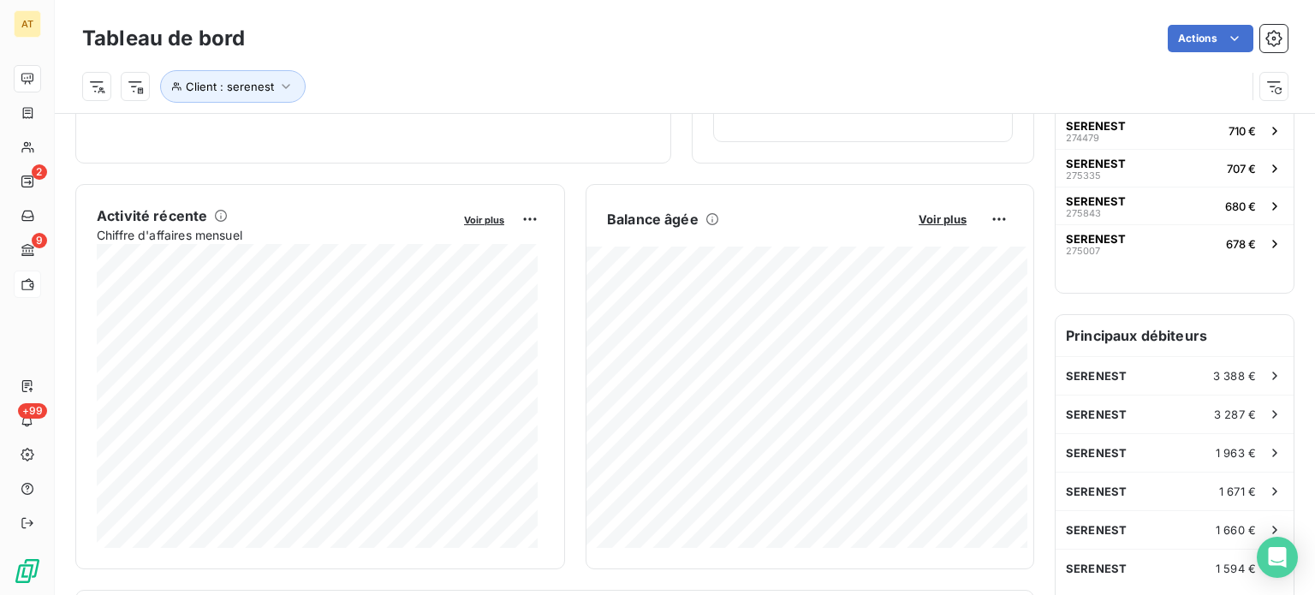
click at [813, 226] on div "Balance âgée" at bounding box center [753, 219] width 293 height 21
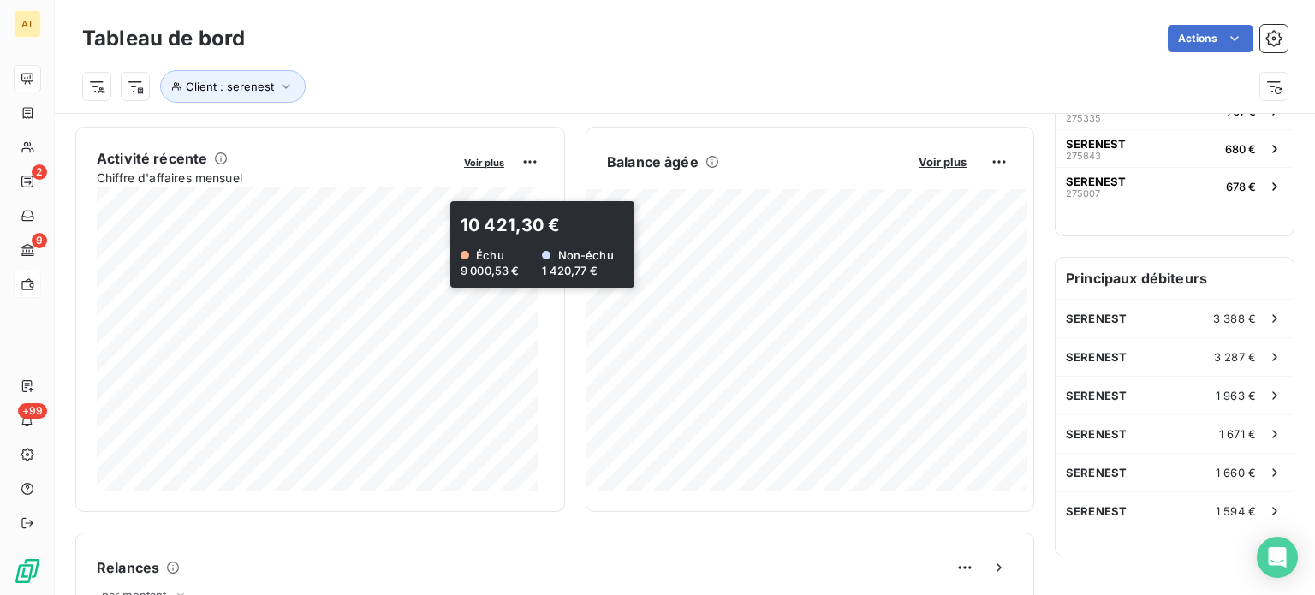
scroll to position [346, 0]
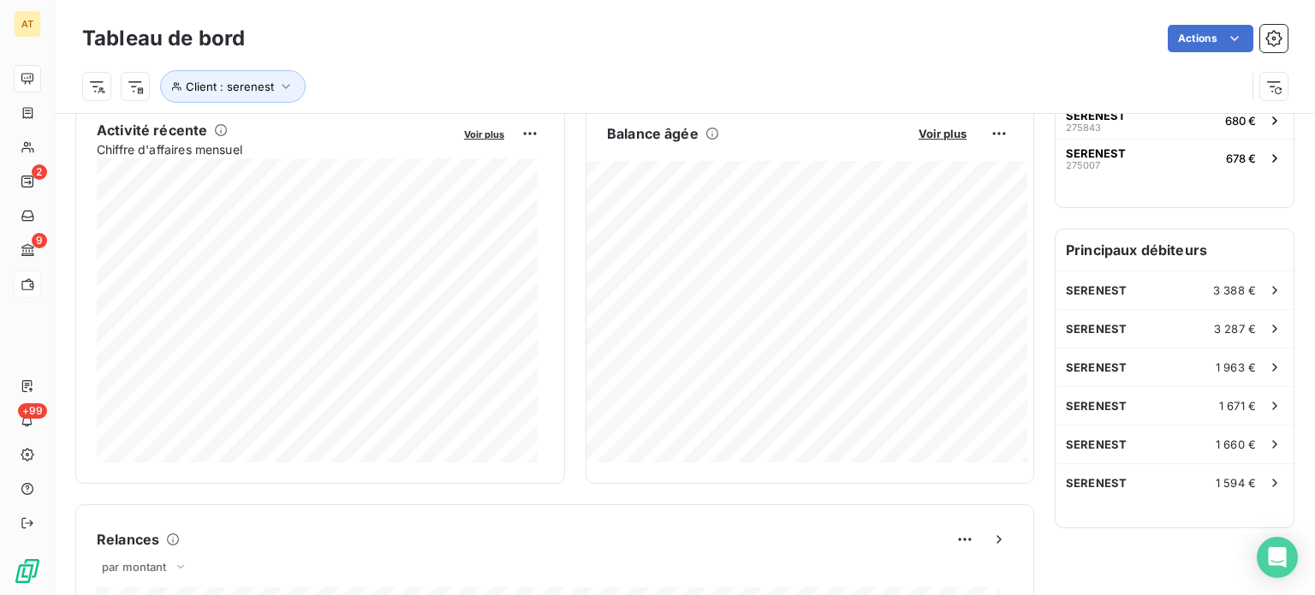
click at [486, 140] on div "Voir plus" at bounding box center [501, 133] width 85 height 27
click at [486, 130] on span "Voir plus" at bounding box center [484, 134] width 40 height 12
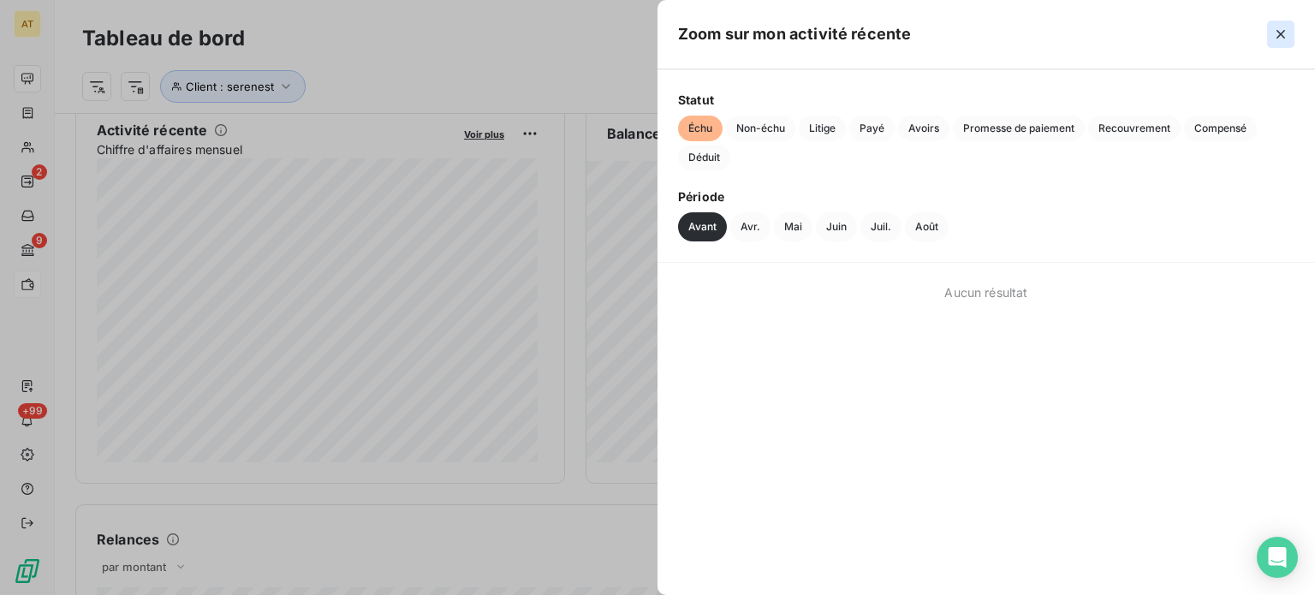
click at [1284, 35] on icon "button" at bounding box center [1280, 34] width 17 height 17
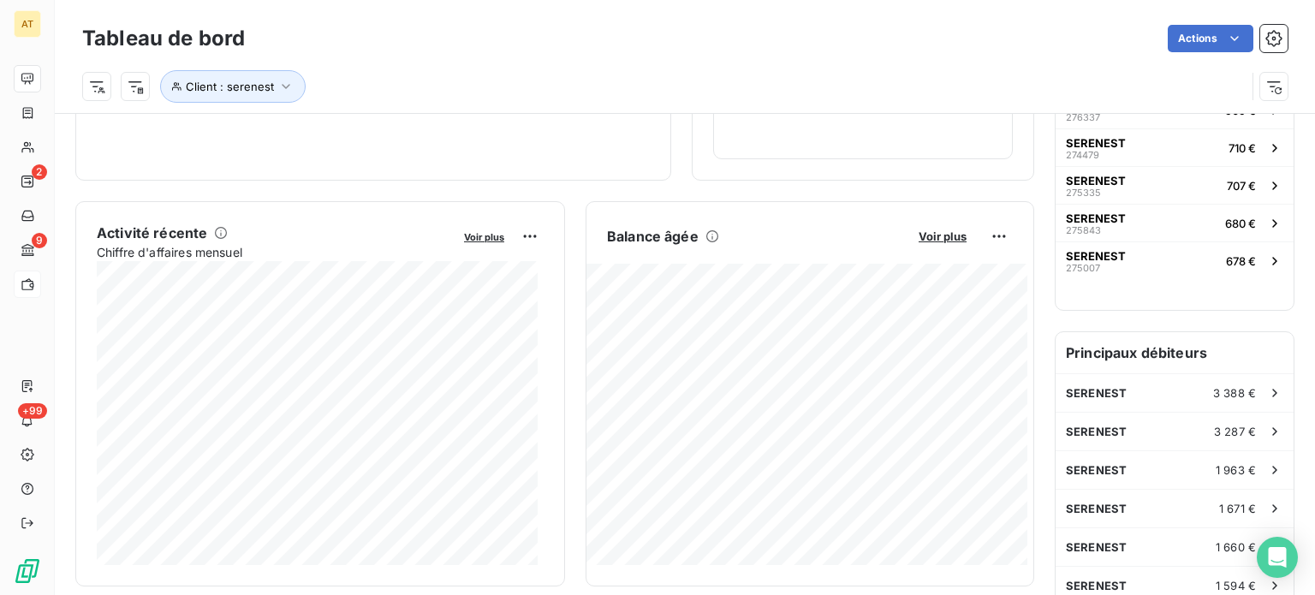
scroll to position [257, 0]
